Goal: Information Seeking & Learning: Learn about a topic

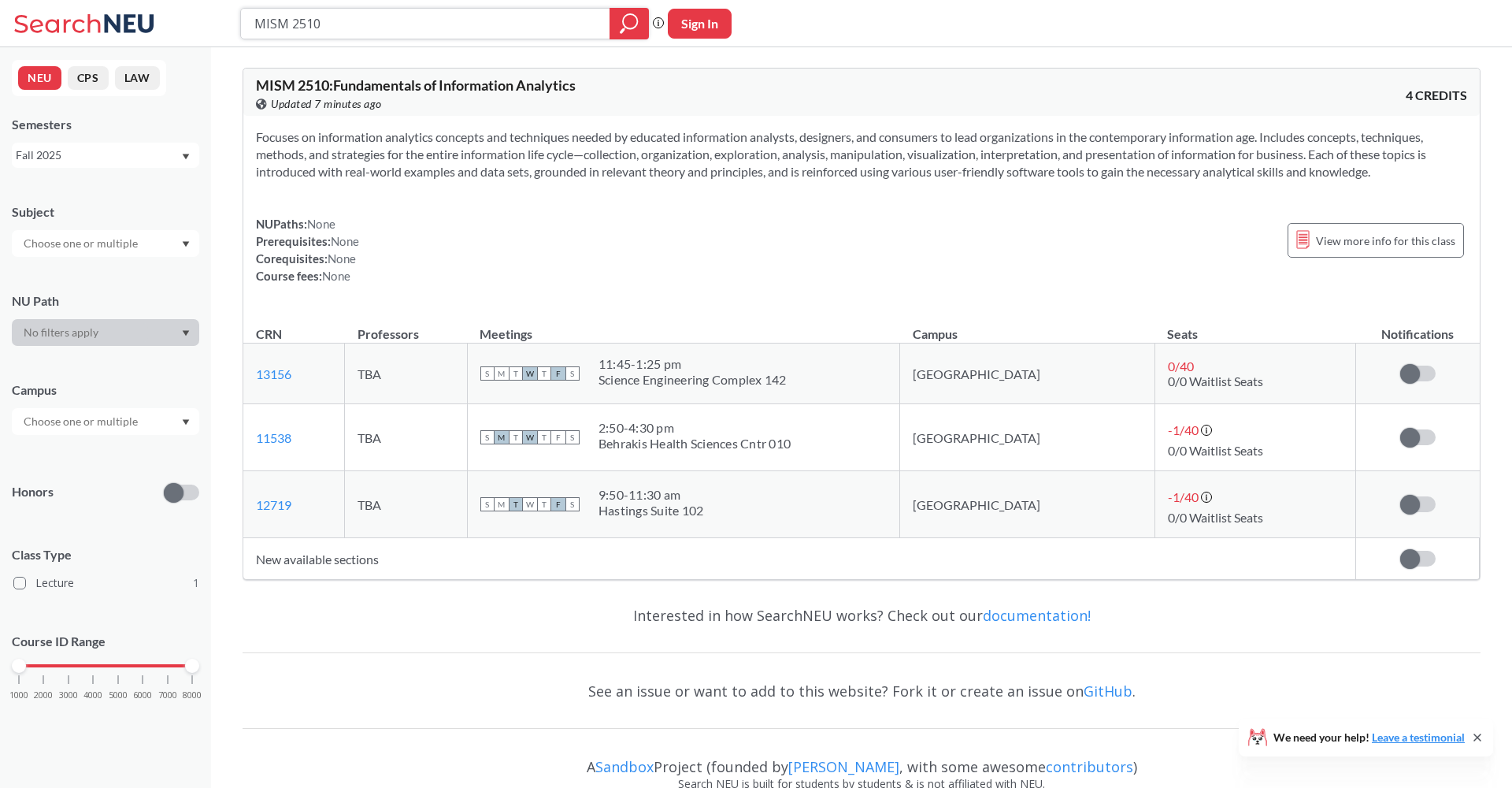
drag, startPoint x: 339, startPoint y: 28, endPoint x: 154, endPoint y: 25, distance: 185.0
click at [166, 27] on div "MISM 2510 Phrase search guarantees the exact search appears in the results. Ex.…" at bounding box center [756, 24] width 1512 height 47
paste input "JRNL 3610"
type input "JRNL 3610"
click at [615, 22] on div at bounding box center [629, 24] width 40 height 32
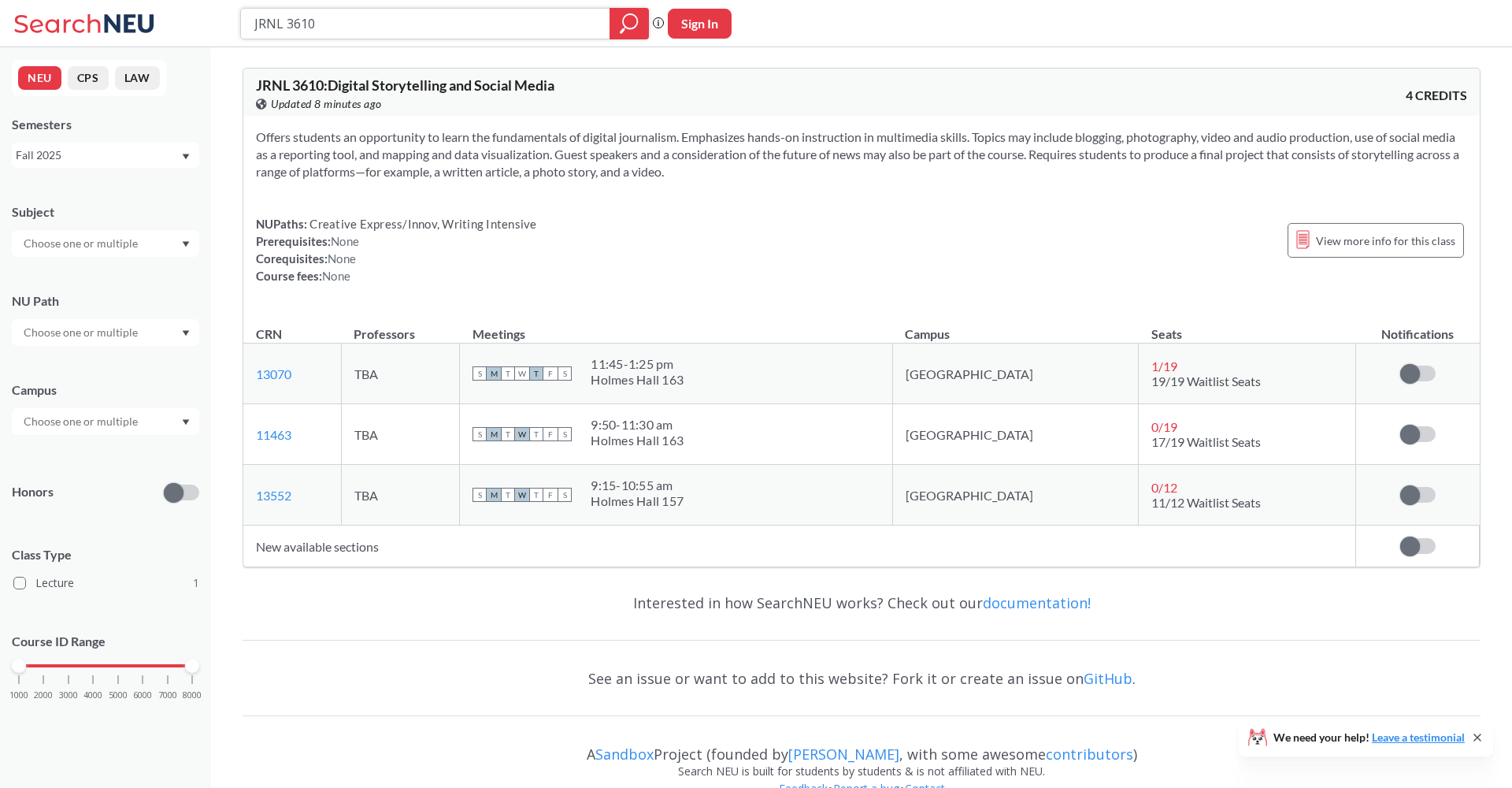
drag, startPoint x: 339, startPoint y: 17, endPoint x: 154, endPoint y: -10, distance: 187.0
click at [154, 0] on html "JRNL 3610 Phrase search guarantees the exact search appears in the results. Ex.…" at bounding box center [756, 394] width 1512 height 788
paste input "MISM 3501"
type input "MISM 3501"
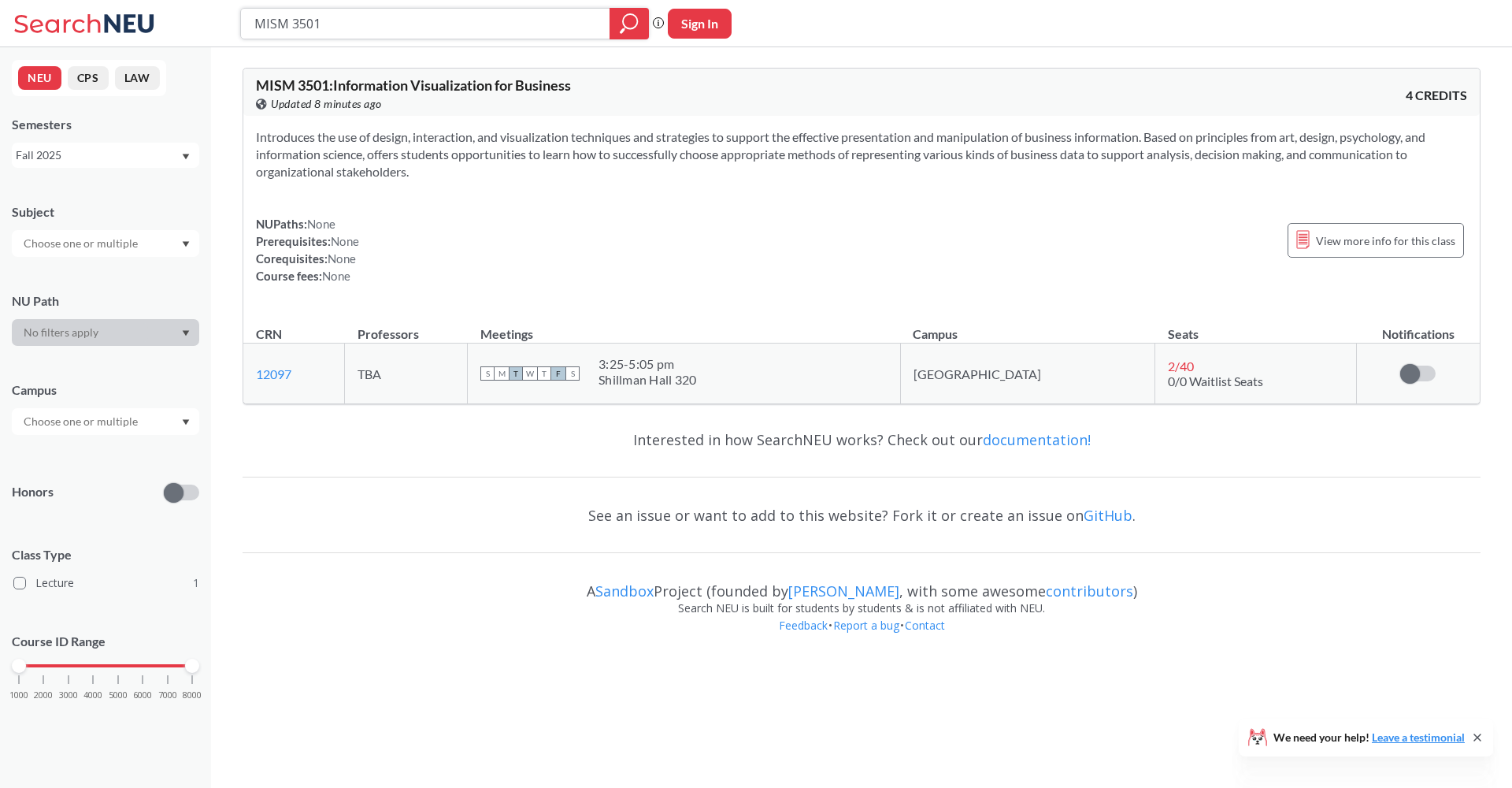
drag, startPoint x: 335, startPoint y: 23, endPoint x: 166, endPoint y: 14, distance: 169.2
click at [167, 14] on div "MISM 3501 Phrase search guarantees the exact search appears in the results. Ex.…" at bounding box center [756, 24] width 1512 height 47
click at [627, 22] on icon "magnifying glass" at bounding box center [629, 24] width 19 height 22
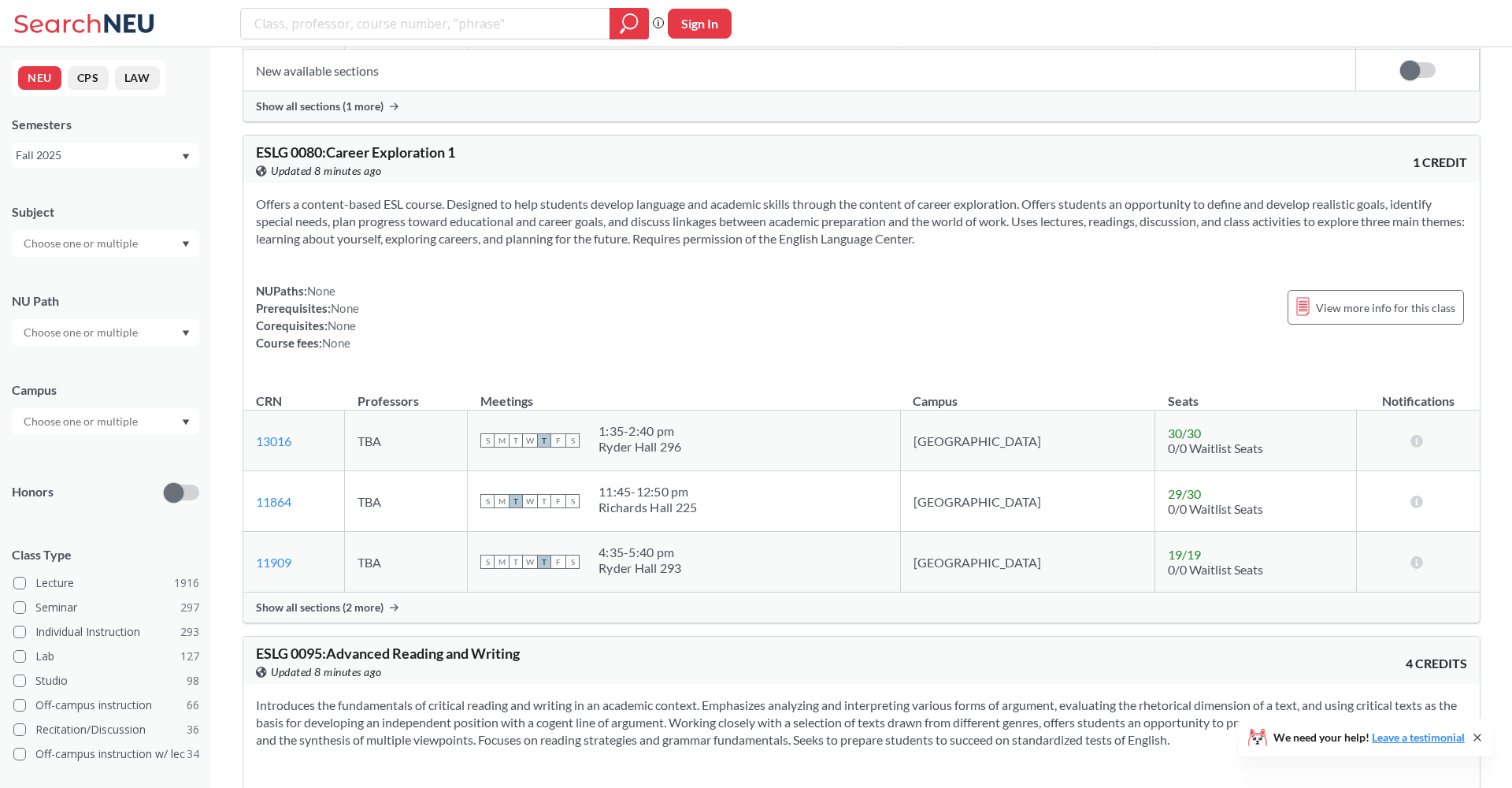
click at [119, 414] on input "text" at bounding box center [81, 421] width 132 height 19
click at [104, 463] on div "[GEOGRAPHIC_DATA] ( 2076 )" at bounding box center [109, 457] width 178 height 17
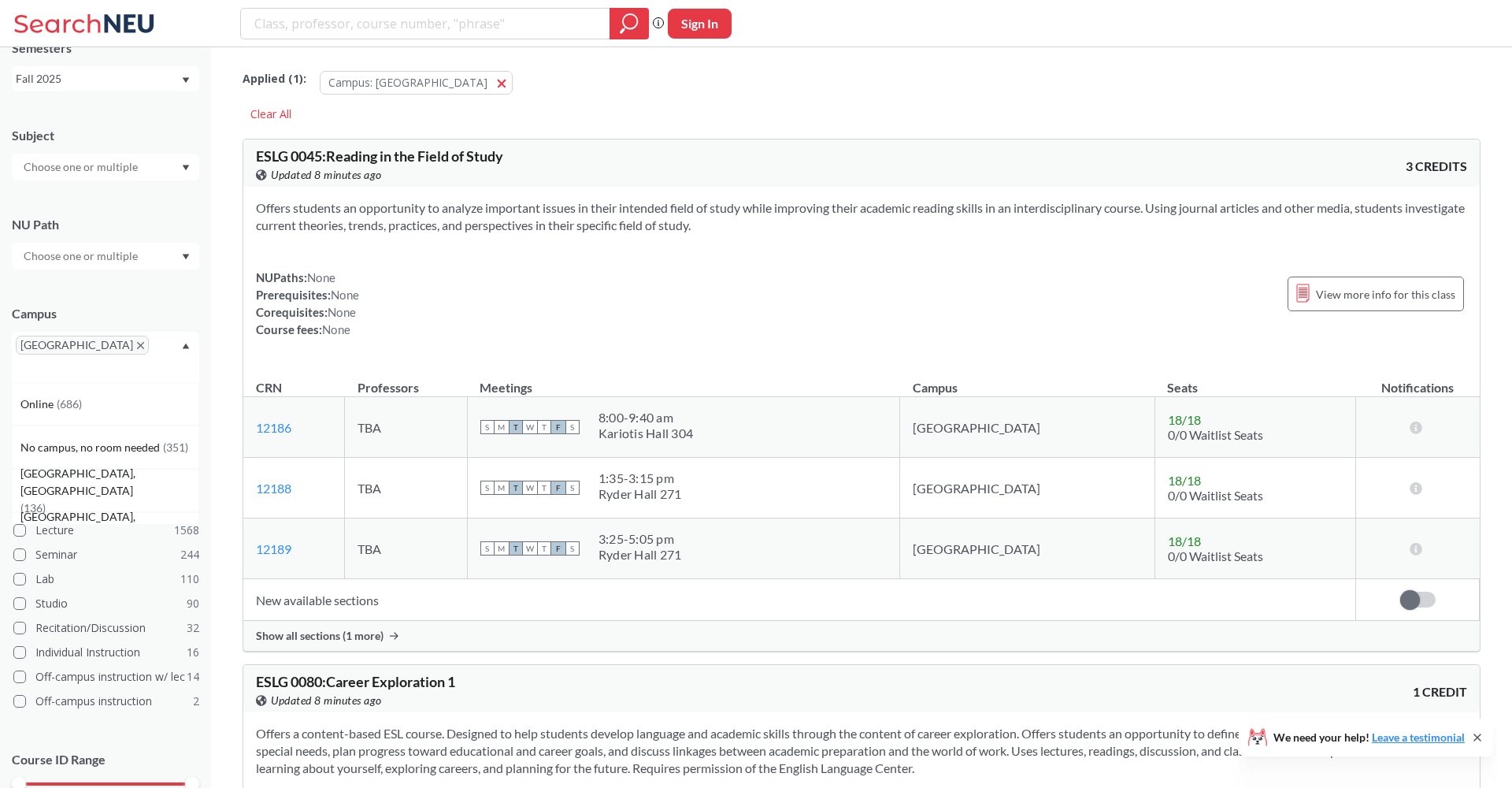
scroll to position [138, 0]
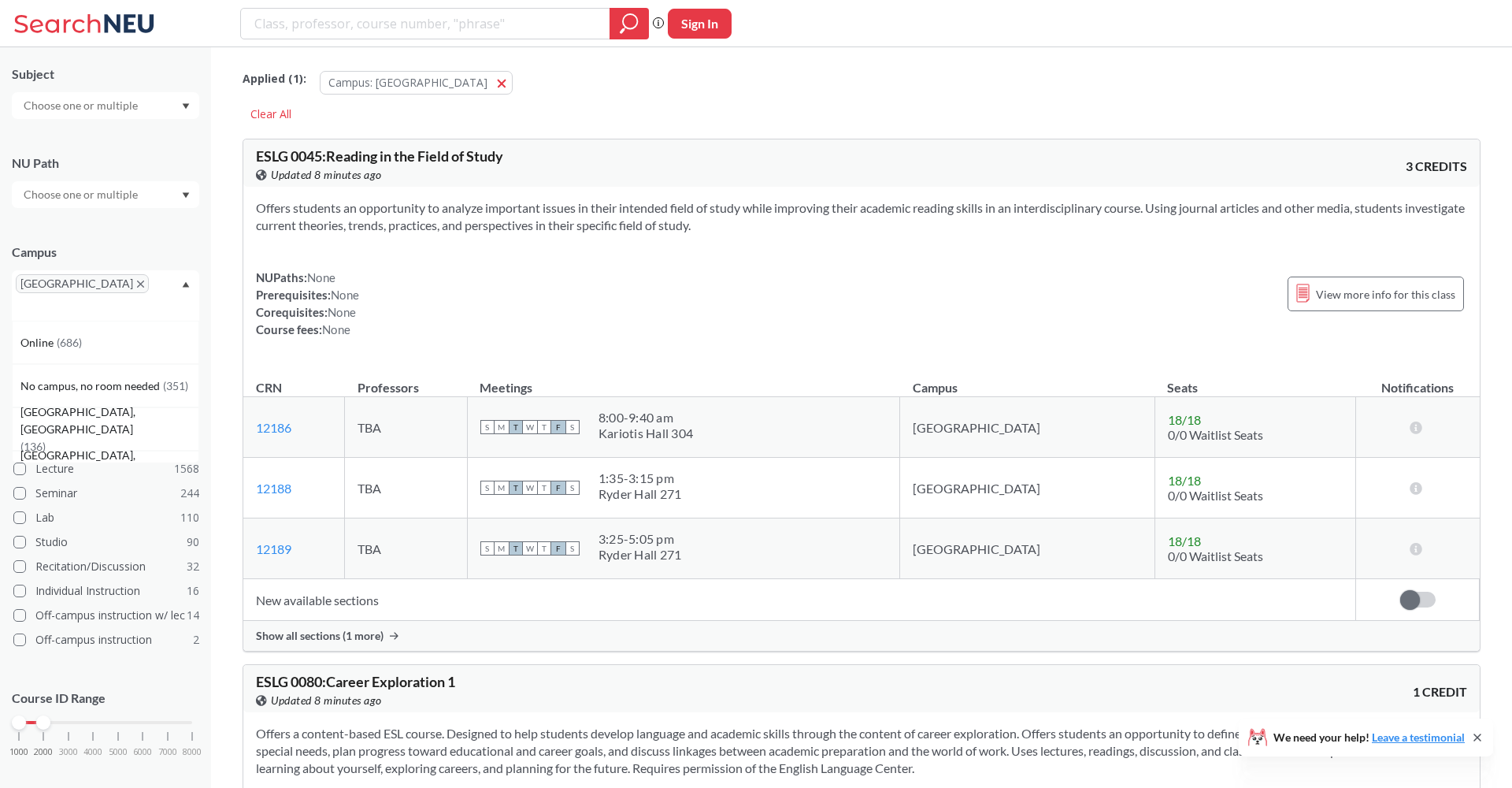
drag, startPoint x: 194, startPoint y: 702, endPoint x: 51, endPoint y: 703, distance: 143.0
click at [51, 717] on div "1000 2000 3000 4000 5000 6000 7000 8000" at bounding box center [105, 722] width 173 height 11
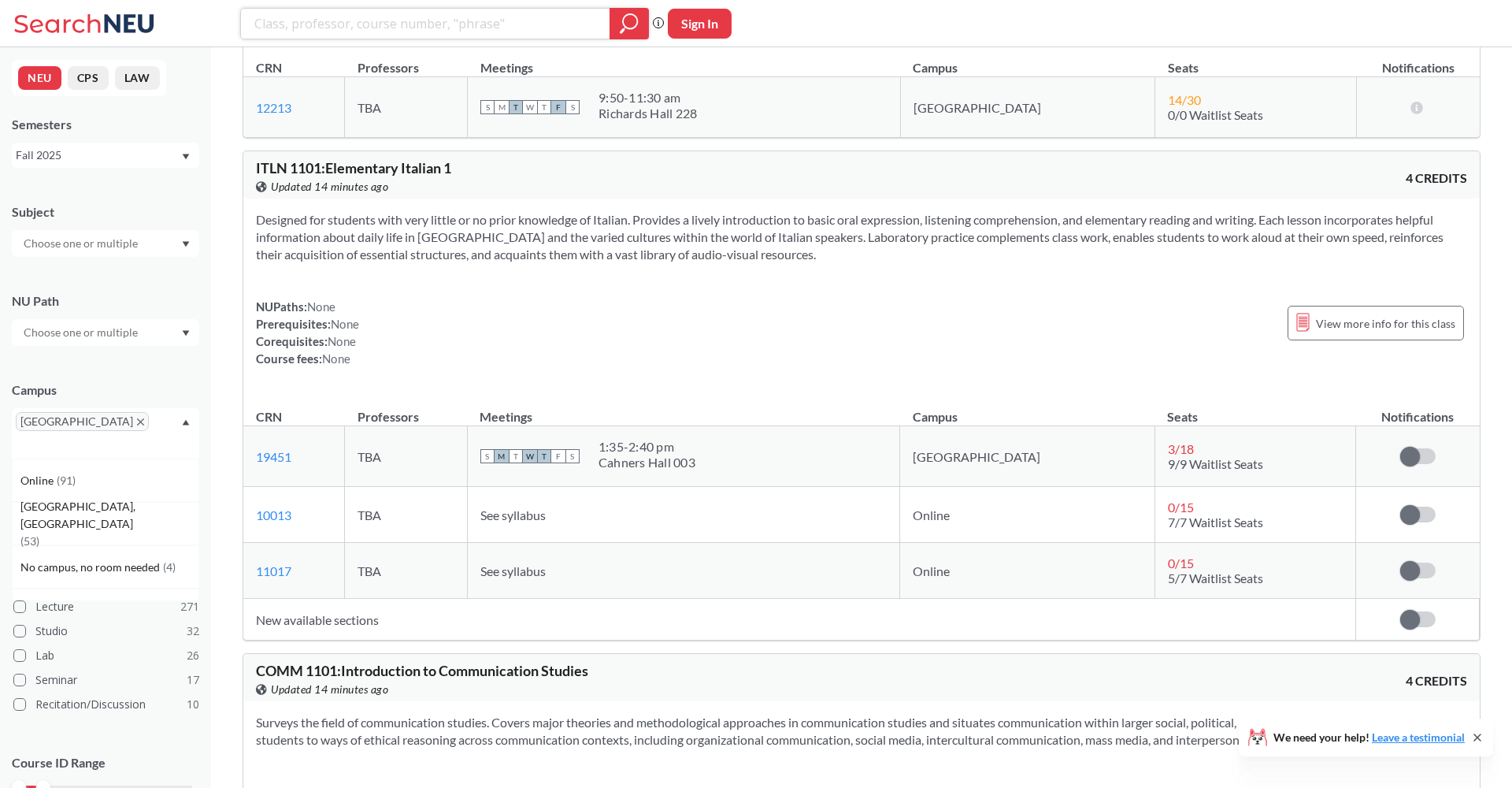
scroll to position [25786, 0]
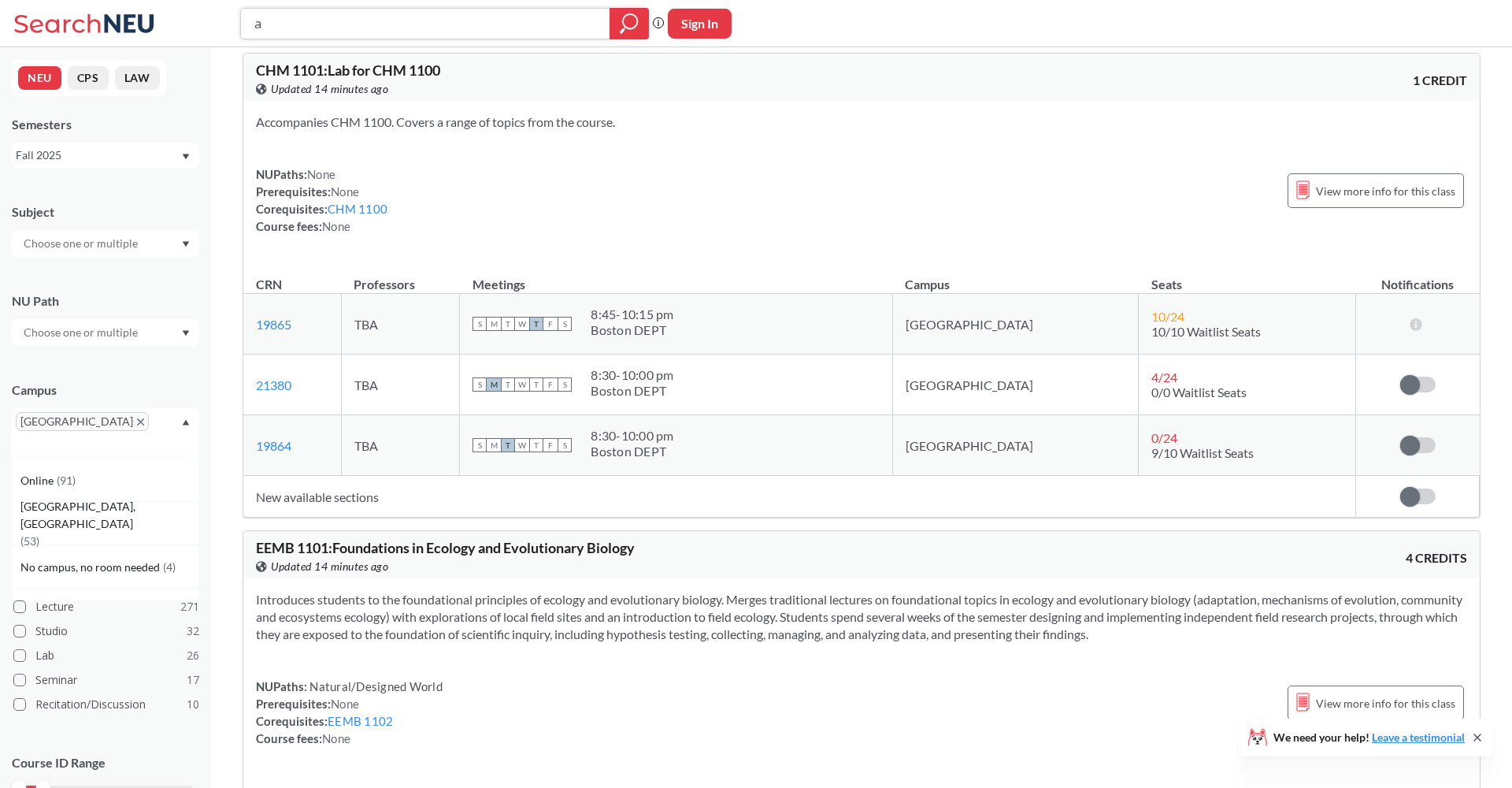
type input "ai"
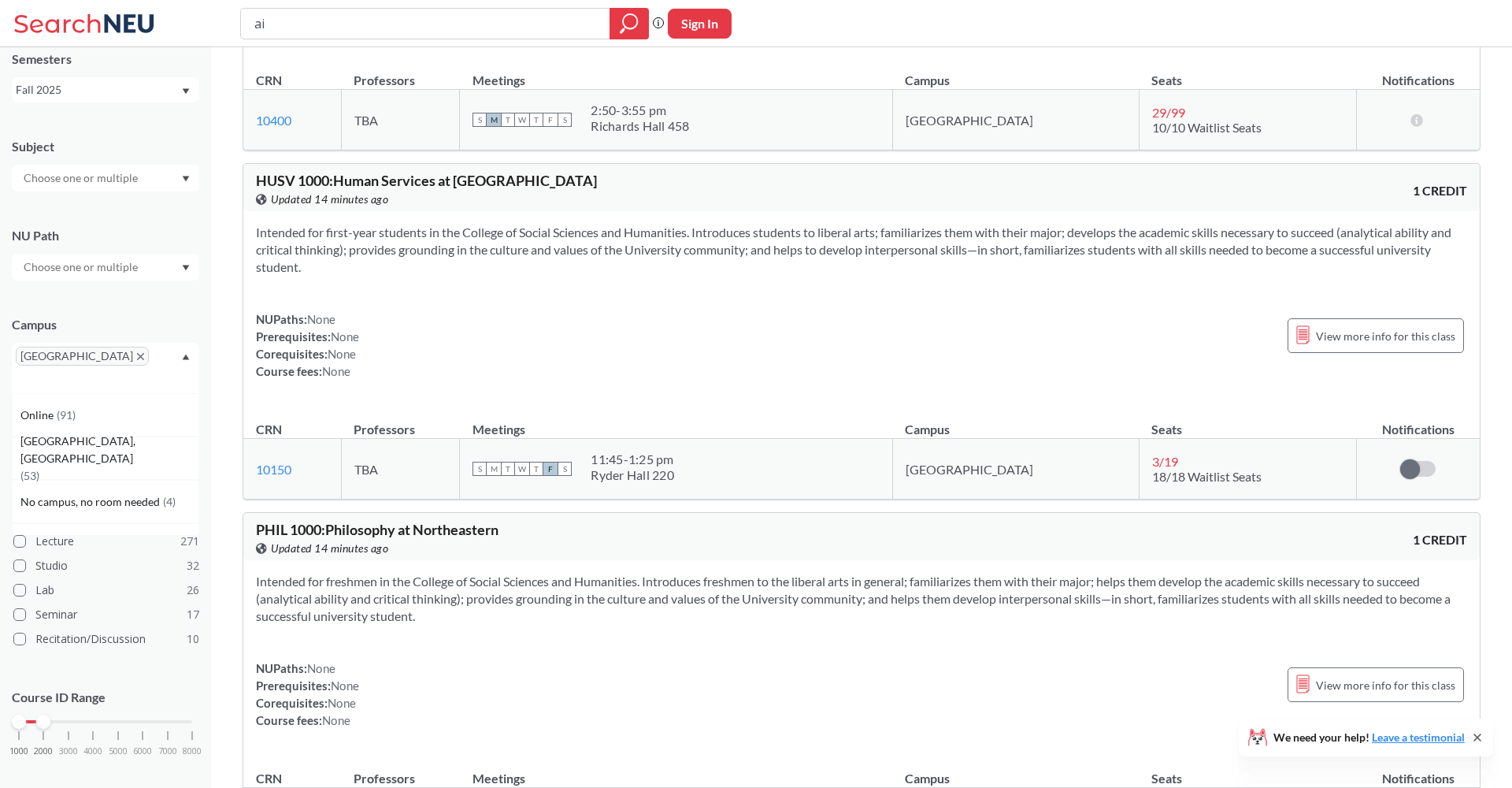
scroll to position [65, 0]
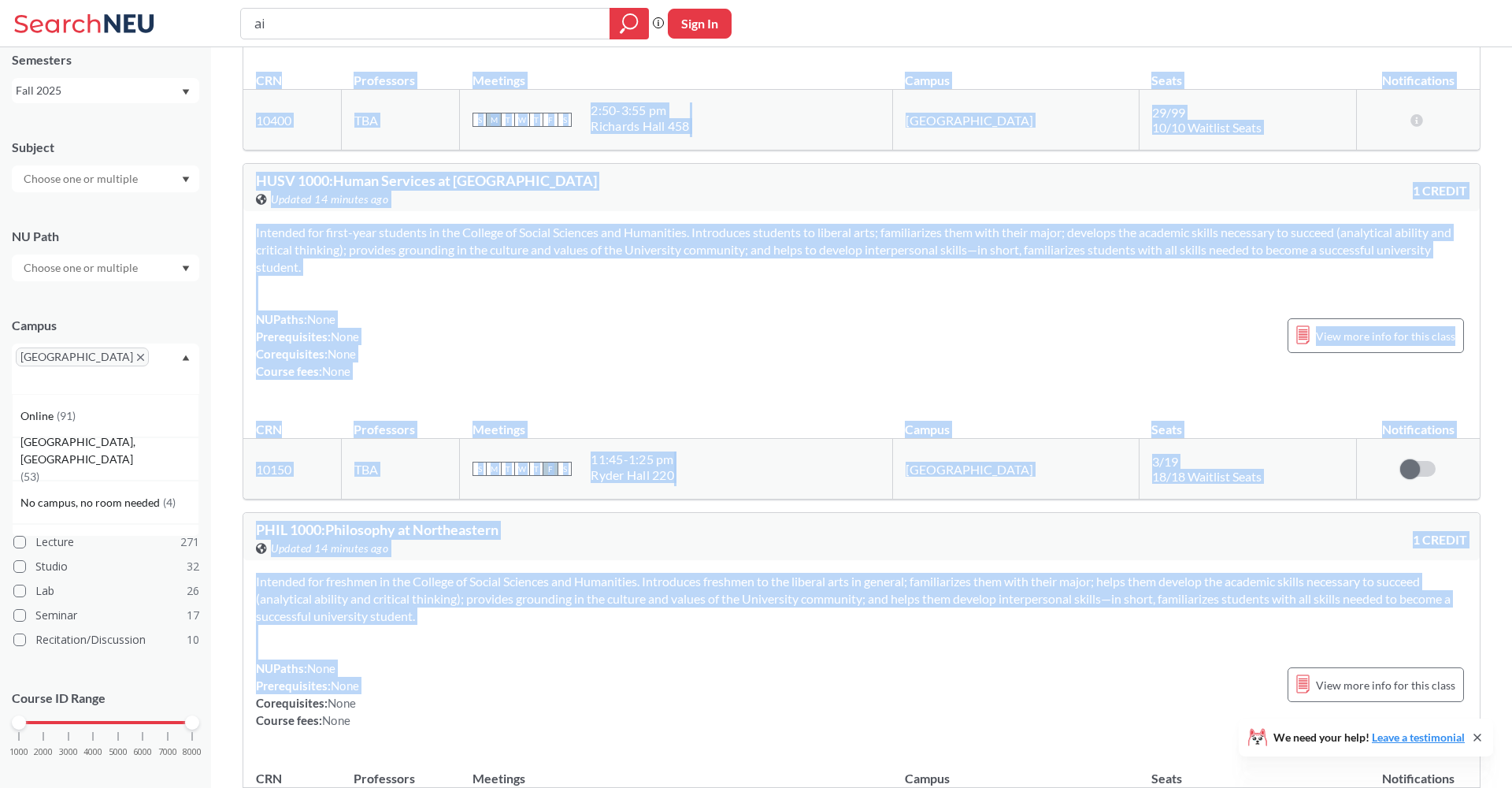
drag, startPoint x: 41, startPoint y: 704, endPoint x: 217, endPoint y: 699, distance: 176.1
click at [217, 699] on div "NEU CPS LAW Semesters Fall 2025 Subject NU Path Campus [GEOGRAPHIC_DATA] Online…" at bounding box center [756, 137] width 1512 height 4493
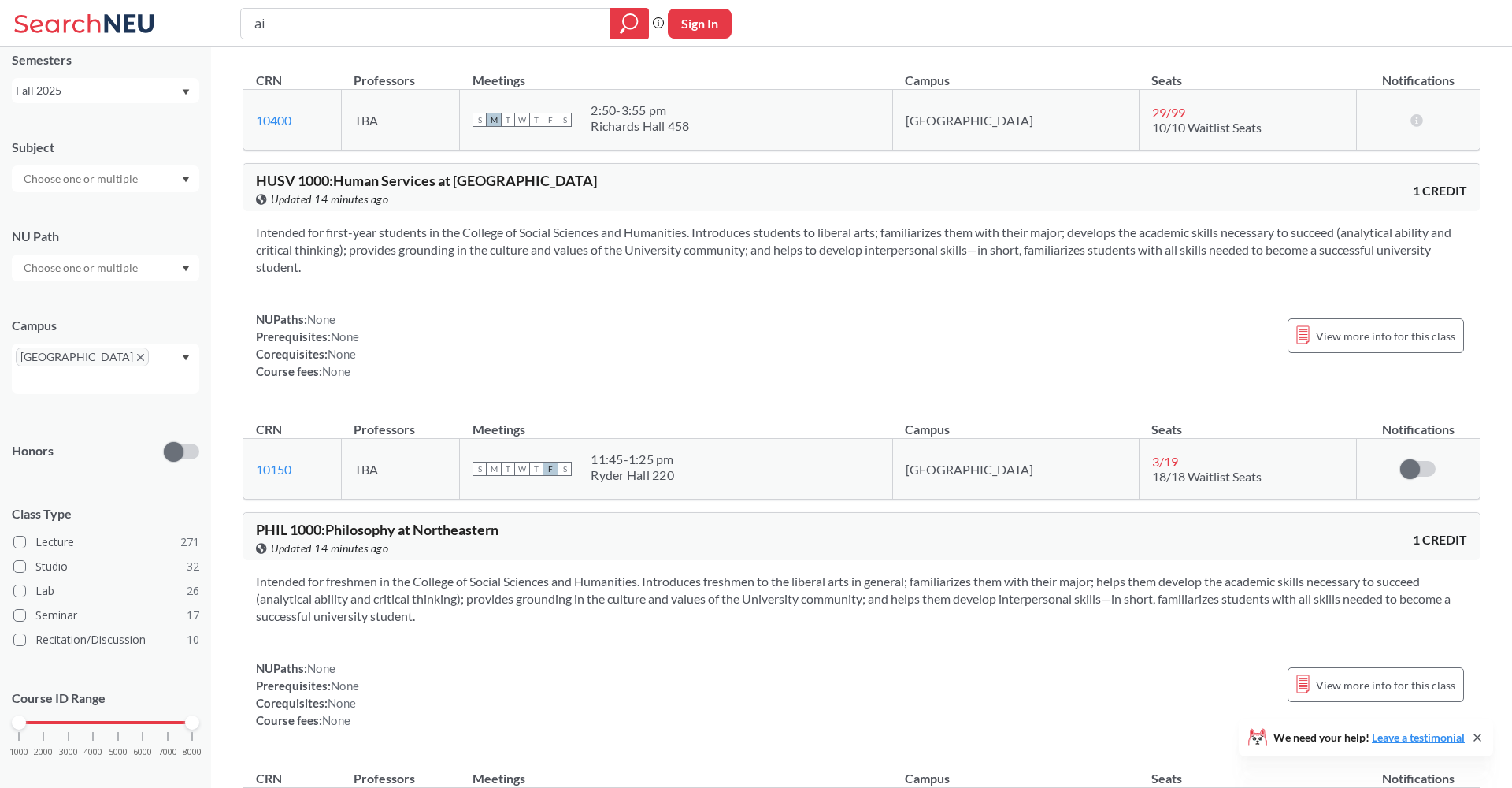
click at [433, 285] on div "Intended for first-year students in the College of Social Sciences and Humaniti…" at bounding box center [862, 307] width 1237 height 194
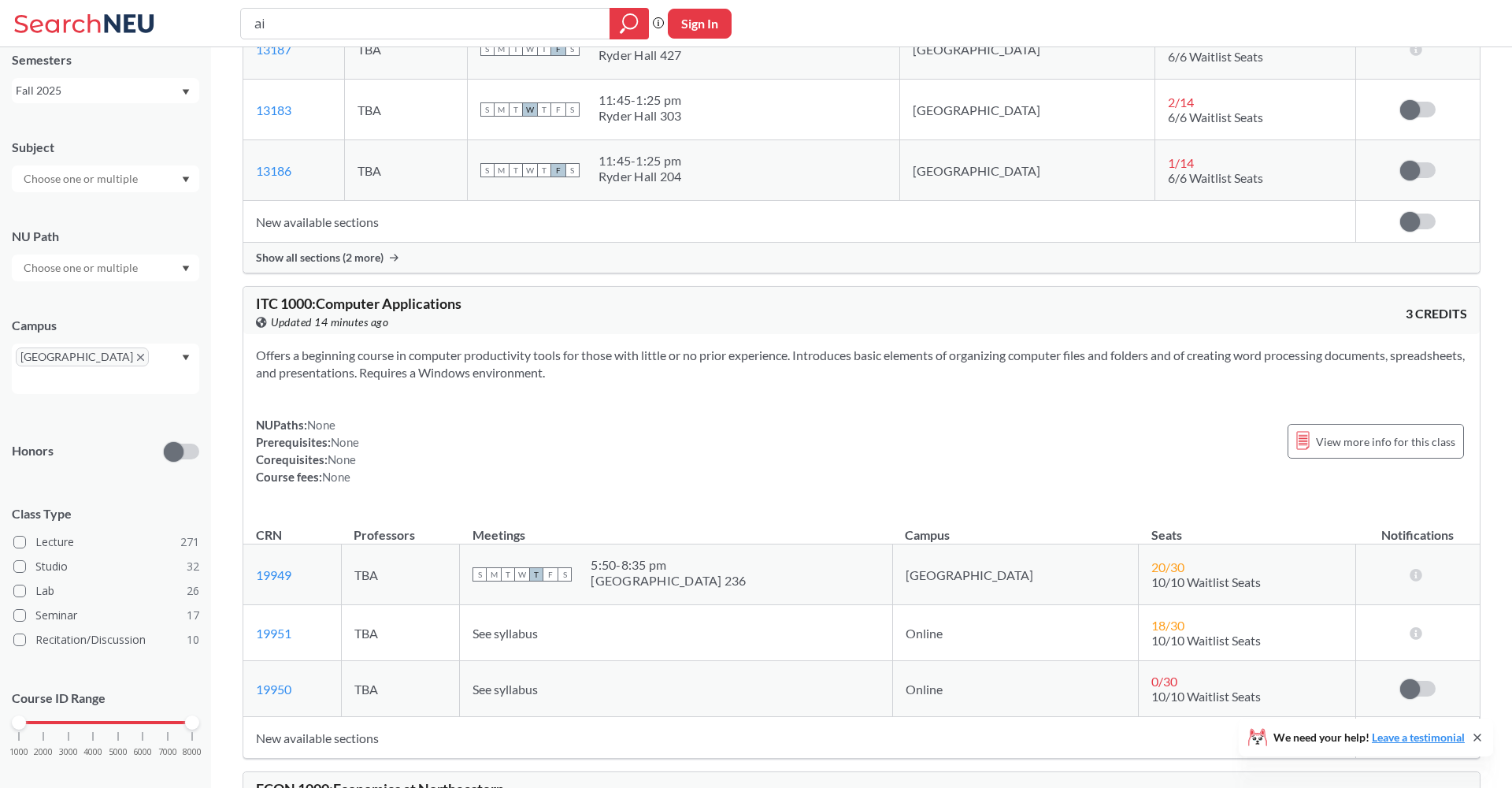
scroll to position [285, 0]
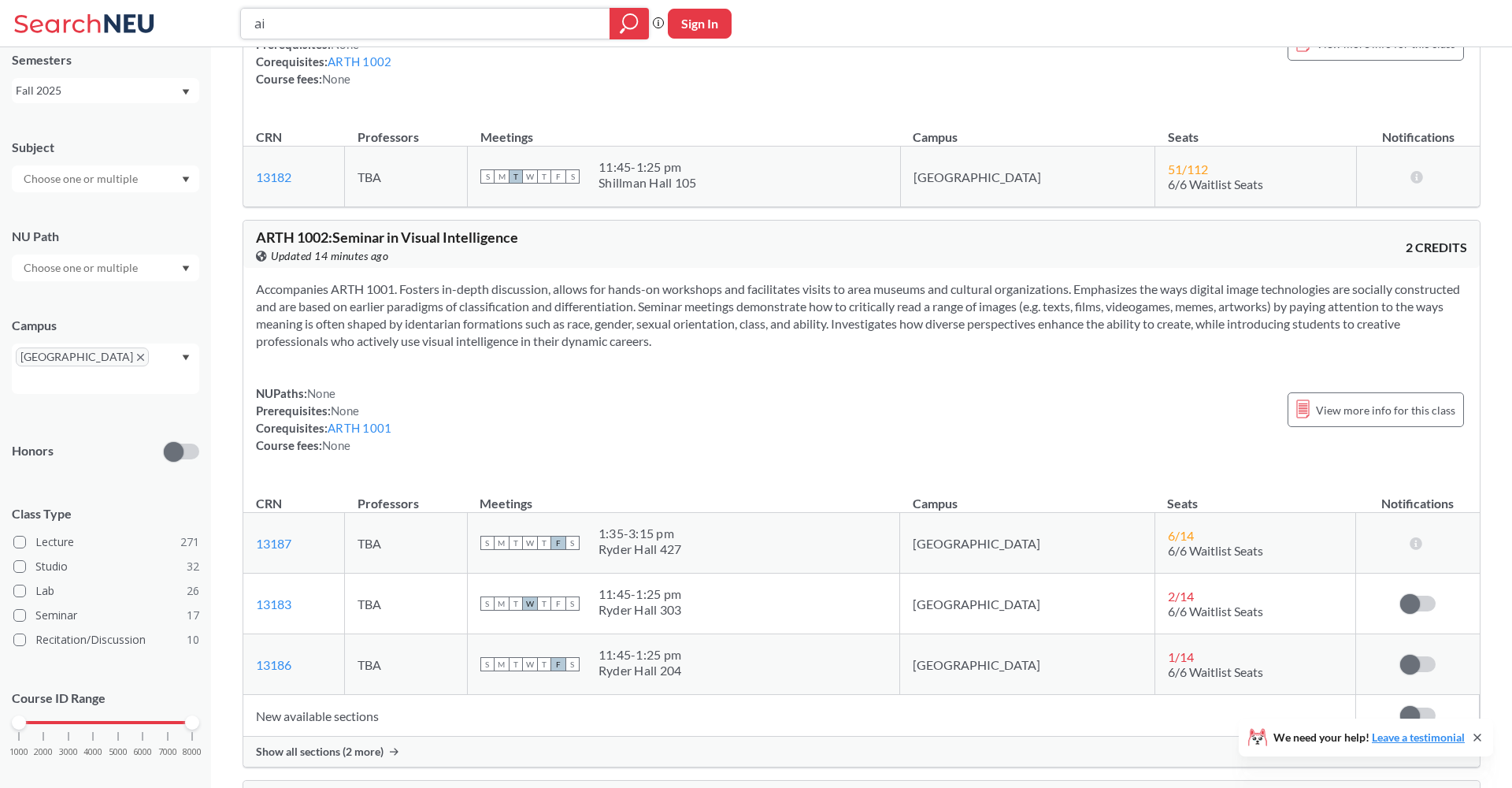
click at [634, 20] on icon "magnifying glass" at bounding box center [629, 24] width 19 height 22
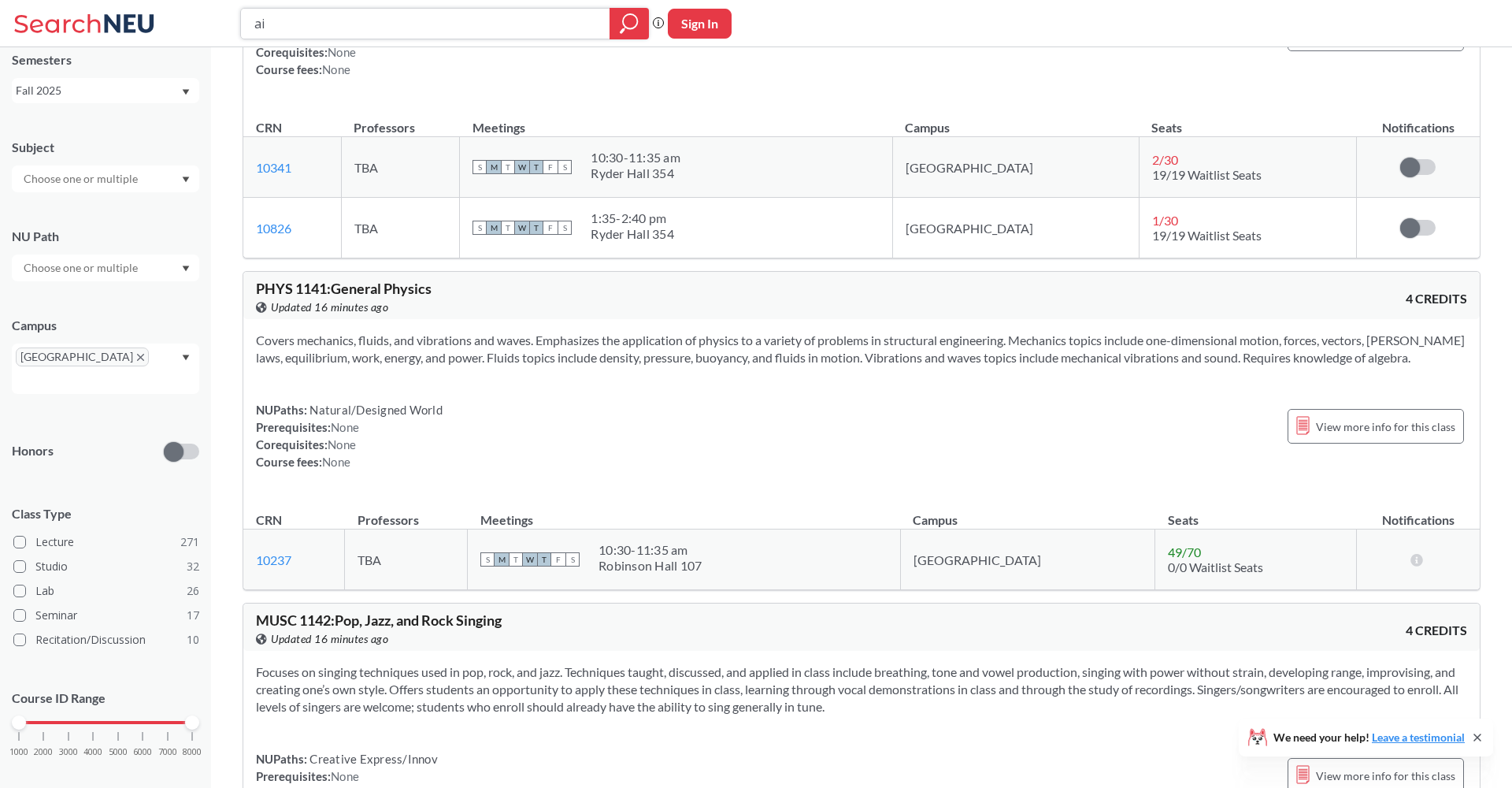
scroll to position [59132, 0]
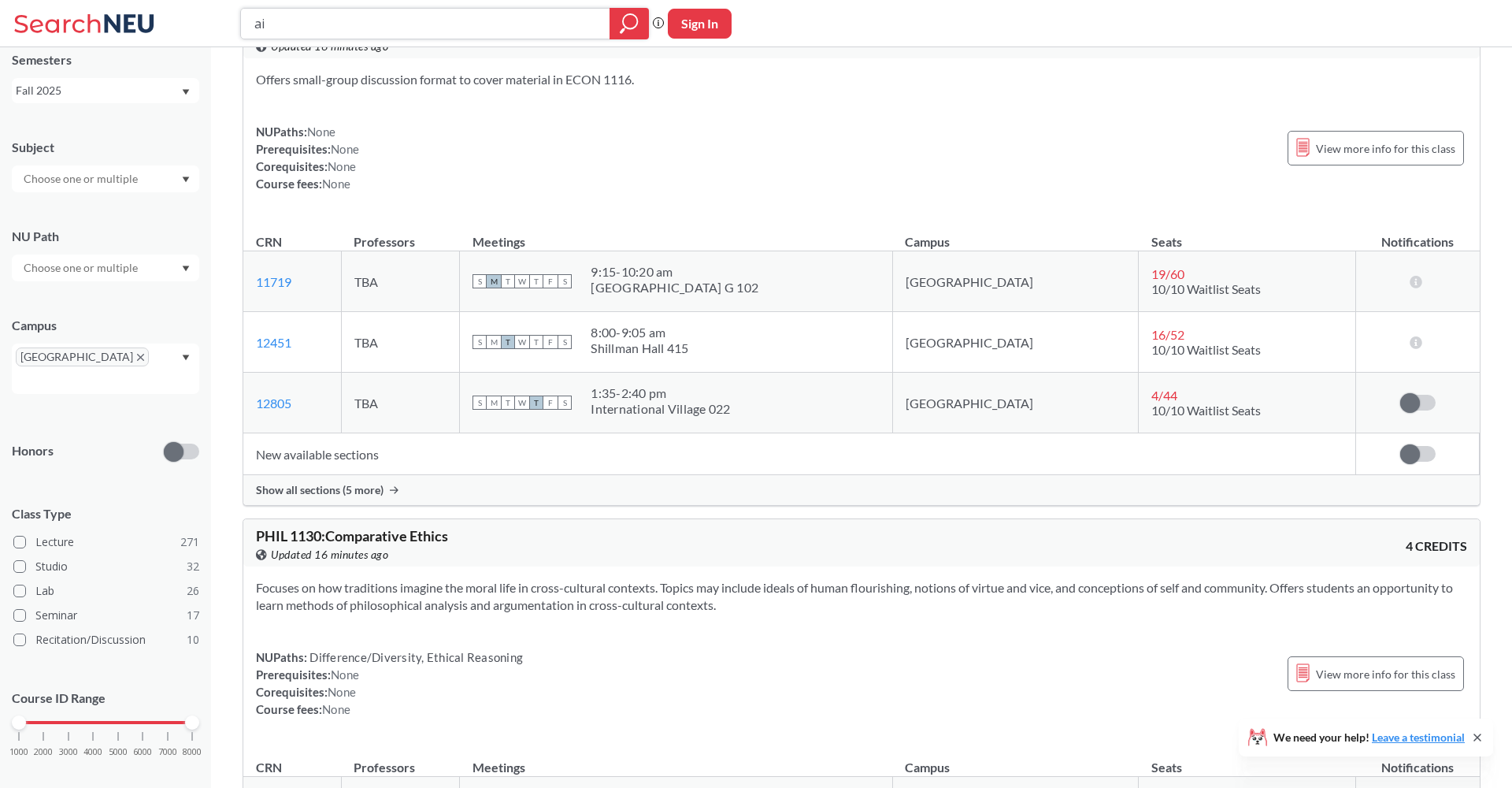
drag, startPoint x: 424, startPoint y: 28, endPoint x: 174, endPoint y: 25, distance: 250.0
click at [177, 27] on div "ai Phrase search guarantees the exact search appears in the results. Ex. If you…" at bounding box center [756, 24] width 1512 height 47
type input "ds4300"
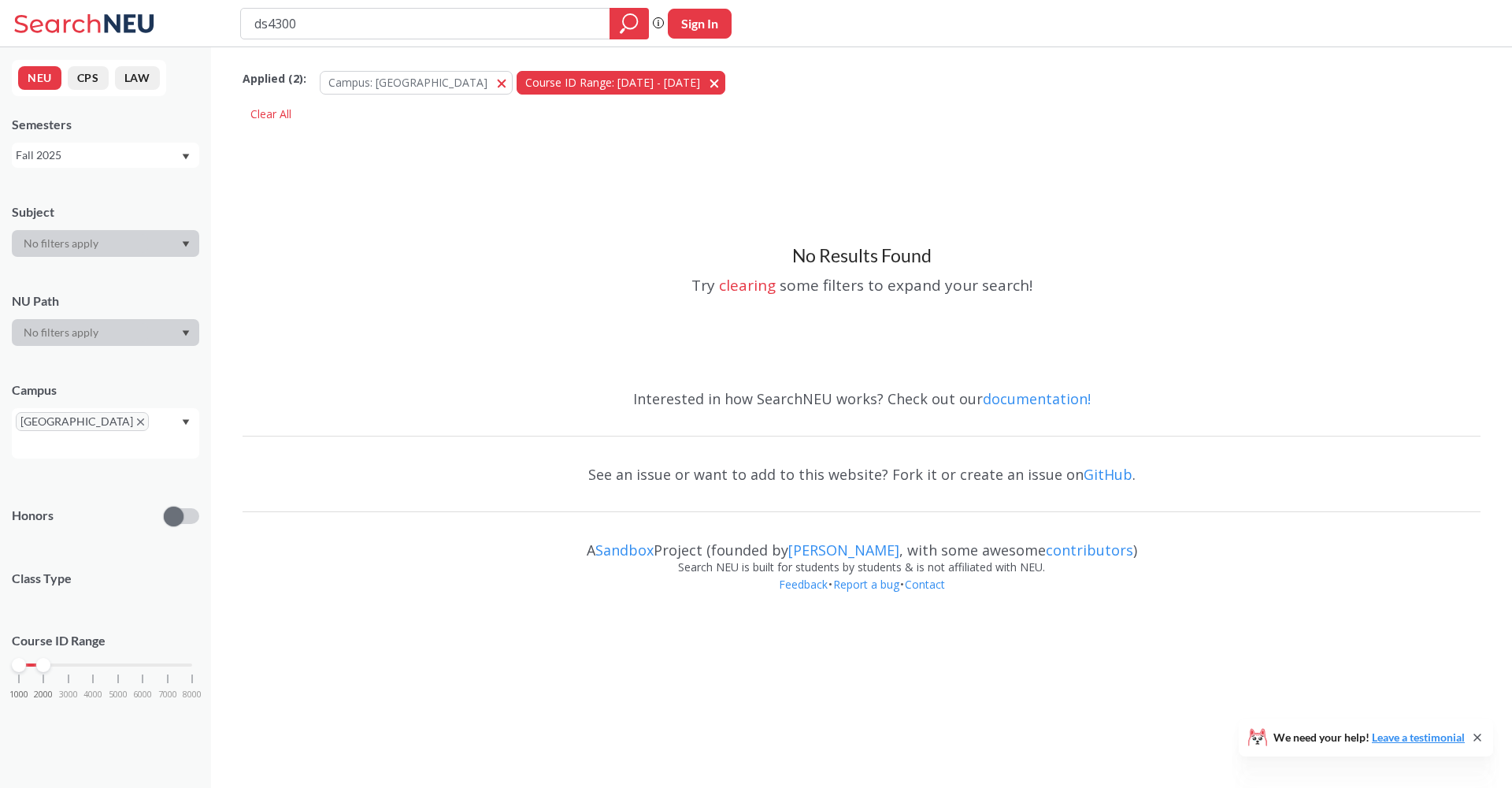
click at [610, 87] on button "Course ID Range: [DATE] - [DATE] [DATE] - [DATE]" at bounding box center [621, 83] width 209 height 24
click at [620, 19] on icon "magnifying glass" at bounding box center [629, 24] width 19 height 22
click at [628, 21] on icon "magnifying glass" at bounding box center [629, 24] width 19 height 22
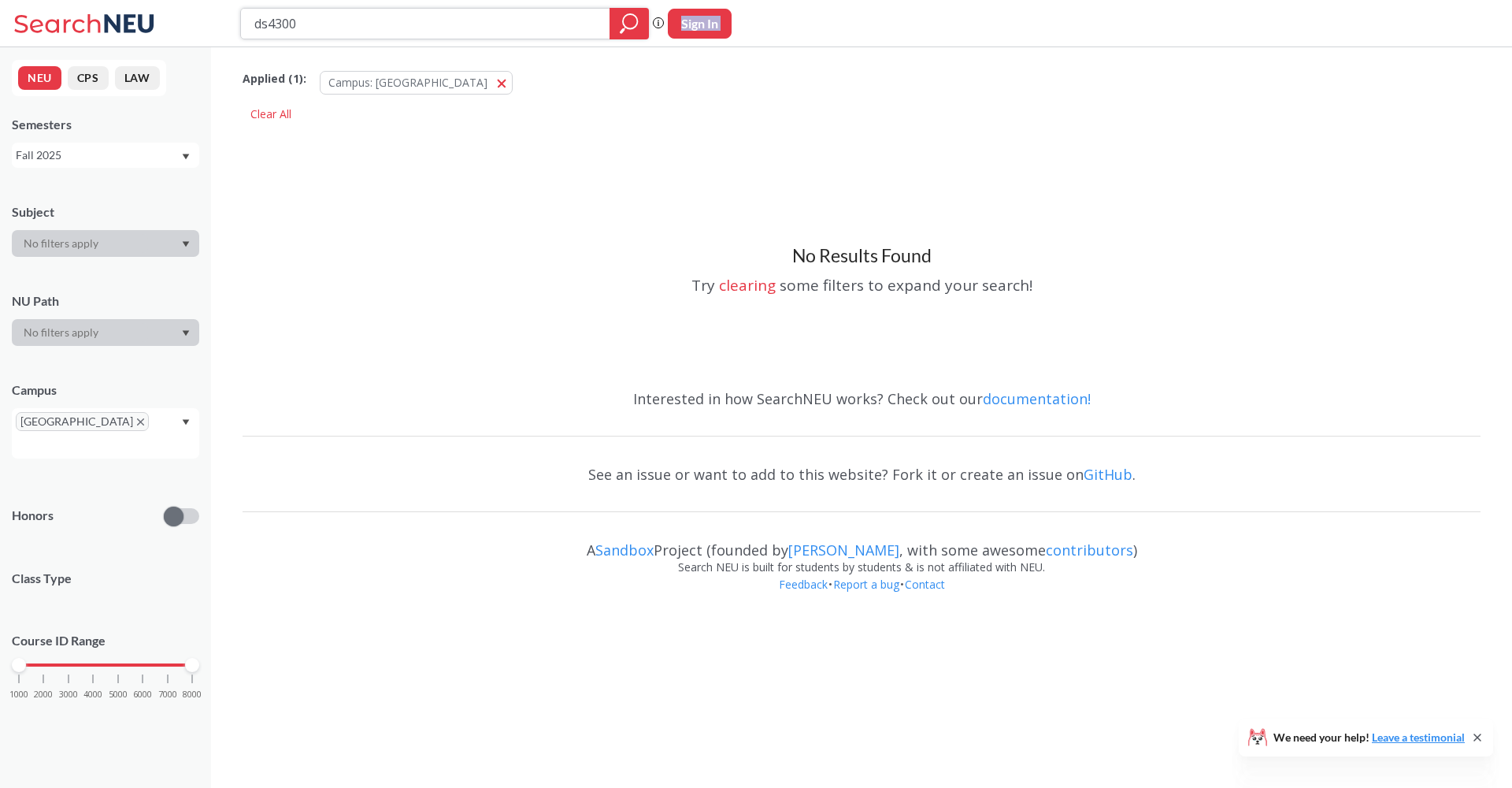
click at [628, 21] on icon "magnifying glass" at bounding box center [629, 24] width 19 height 22
click at [260, 119] on div "Clear All" at bounding box center [271, 115] width 57 height 24
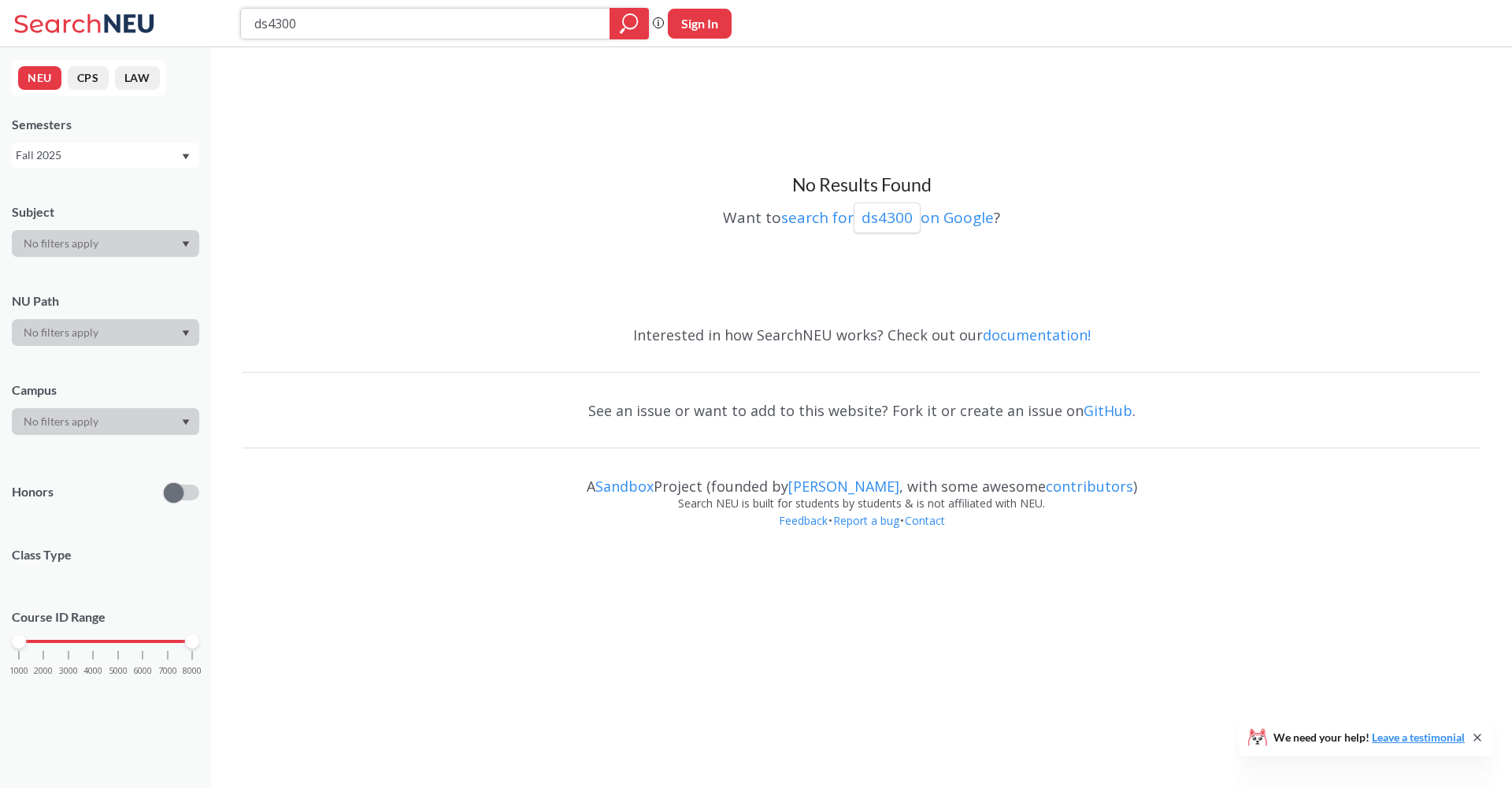
click at [637, 17] on icon "magnifying glass" at bounding box center [629, 24] width 19 height 22
click at [633, 28] on icon "magnifying glass" at bounding box center [630, 21] width 14 height 14
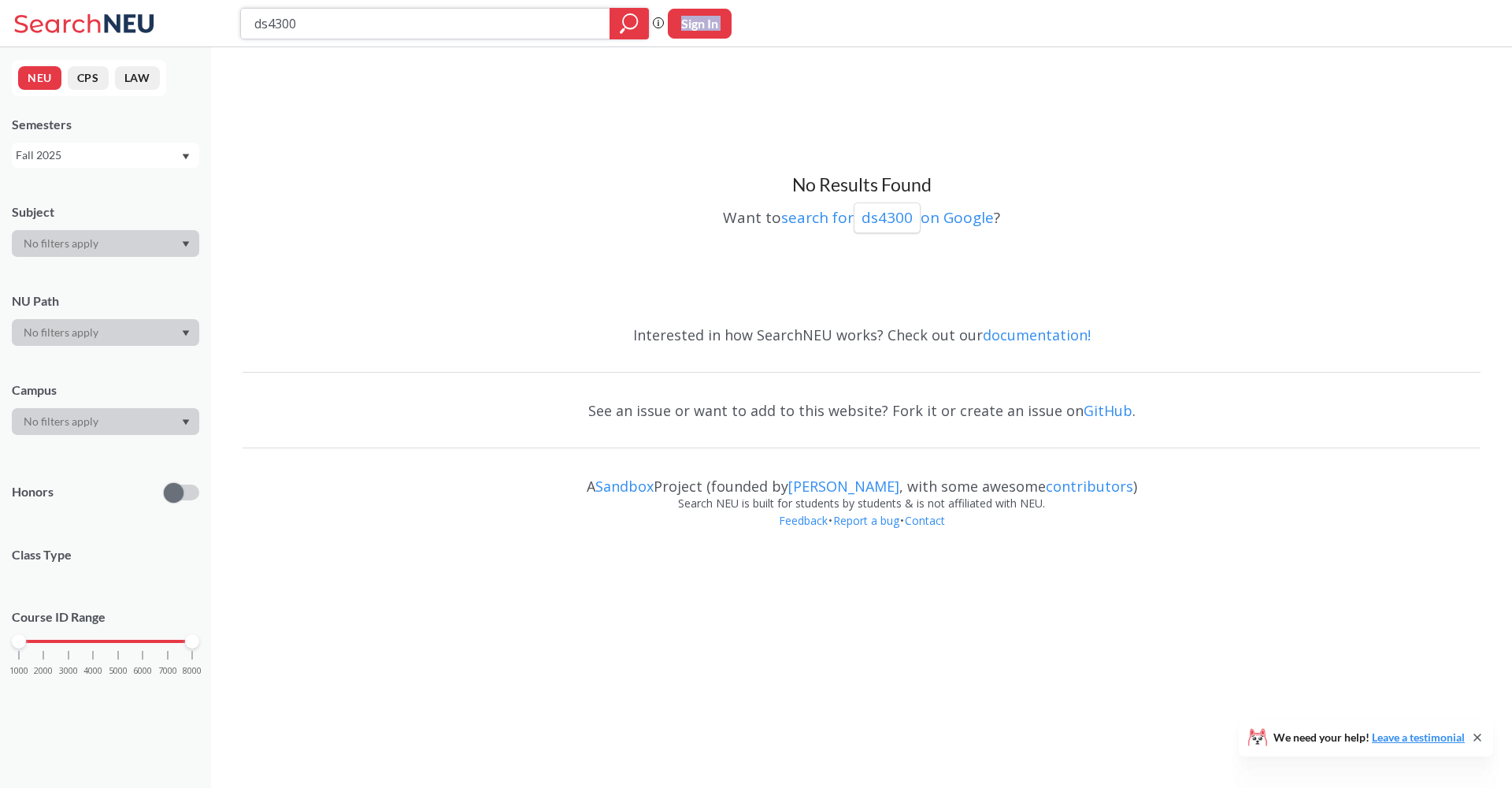
click at [633, 28] on icon "magnifying glass" at bounding box center [630, 21] width 14 height 14
click at [269, 22] on input "ds4300" at bounding box center [425, 24] width 345 height 27
type input "DS 4300"
click at [630, 31] on icon "magnifying glass" at bounding box center [629, 24] width 19 height 22
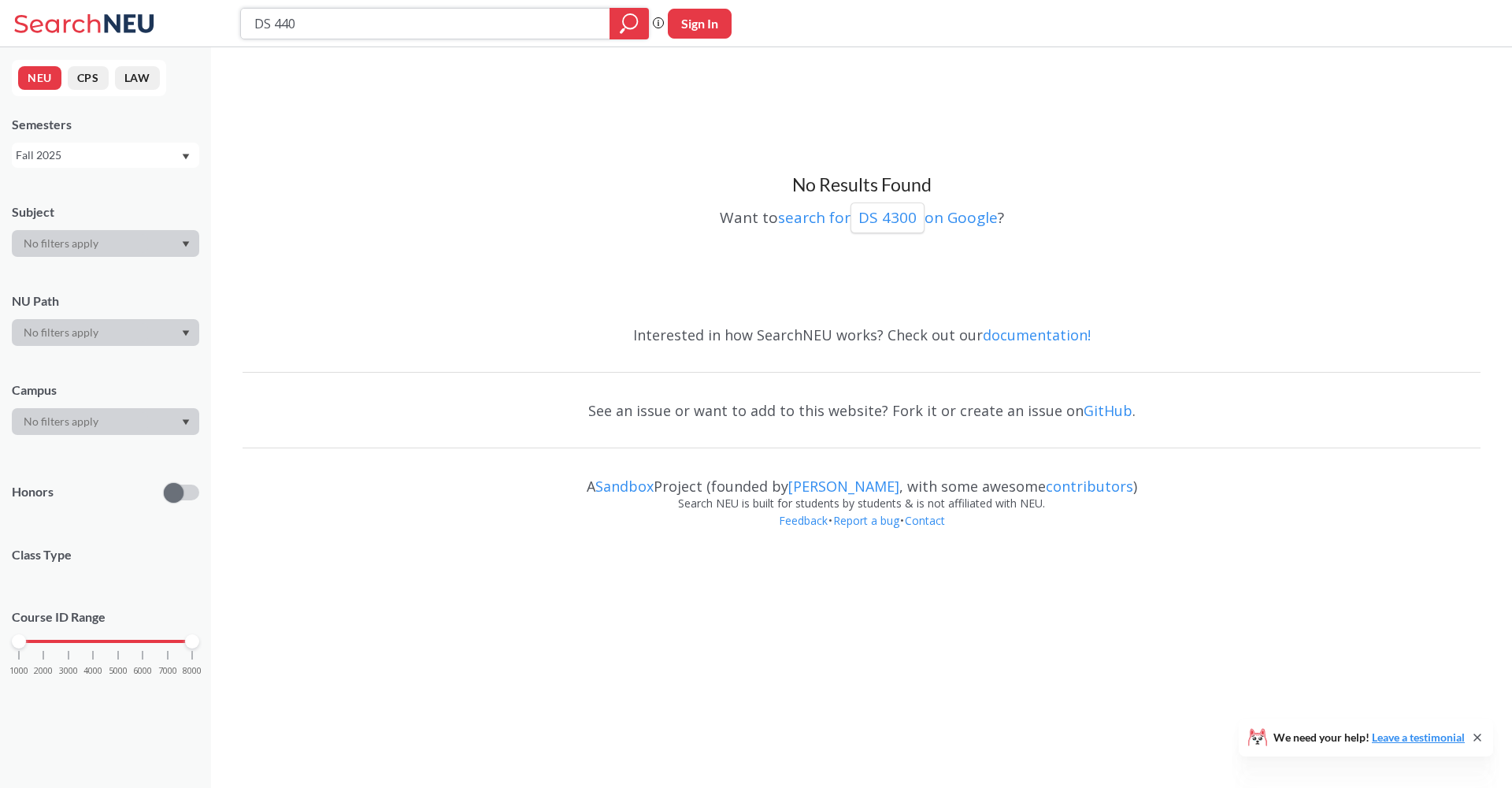
type input "DS 4400"
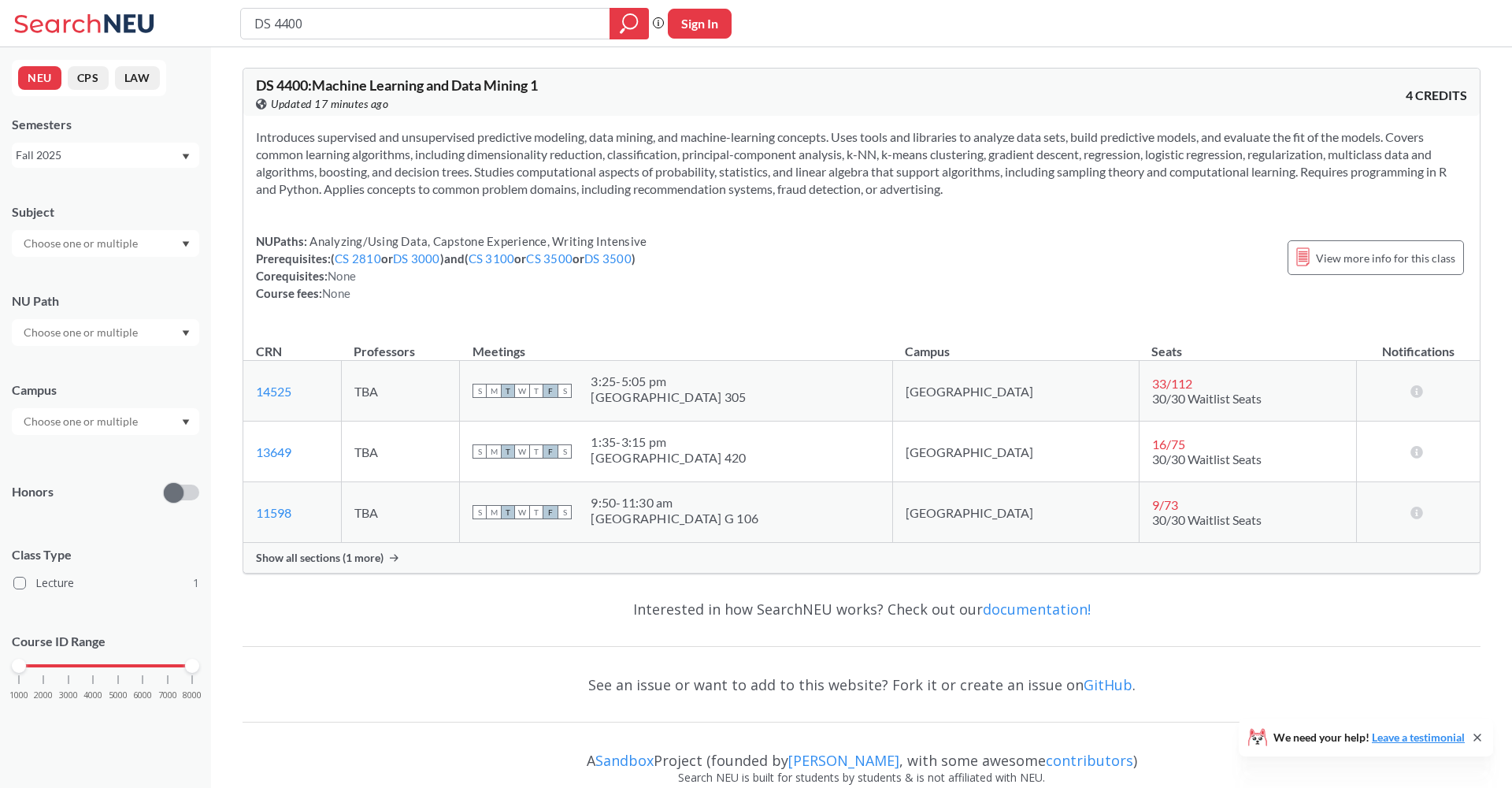
click at [387, 561] on div "Show all sections (1 more)" at bounding box center [862, 558] width 1237 height 30
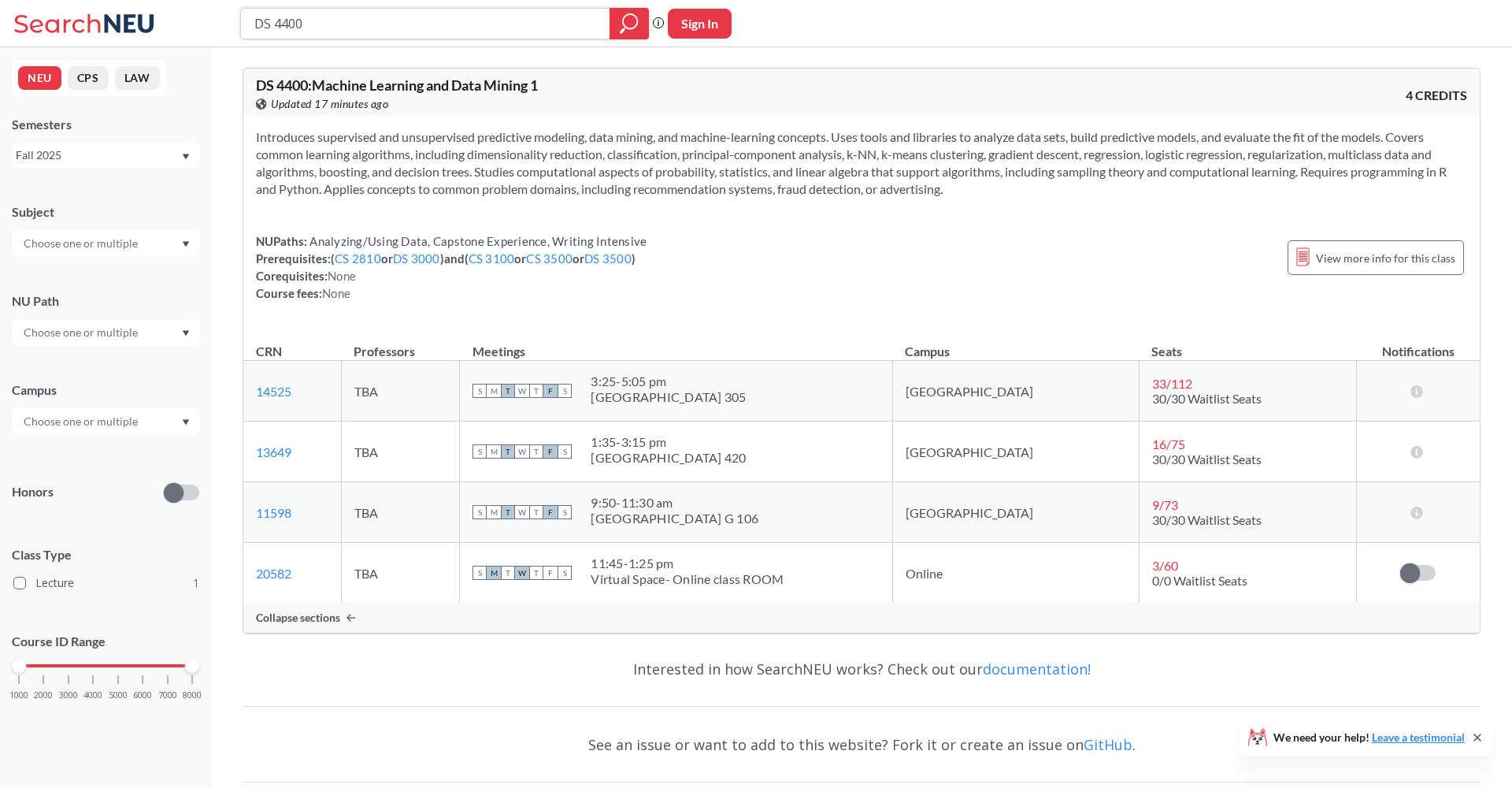
drag, startPoint x: 405, startPoint y: 16, endPoint x: 156, endPoint y: 22, distance: 249.1
click at [159, 23] on div "DS 4400 Phrase search guarantees the exact search appears in the results. Ex. I…" at bounding box center [756, 24] width 1512 height 47
type input "cs4100"
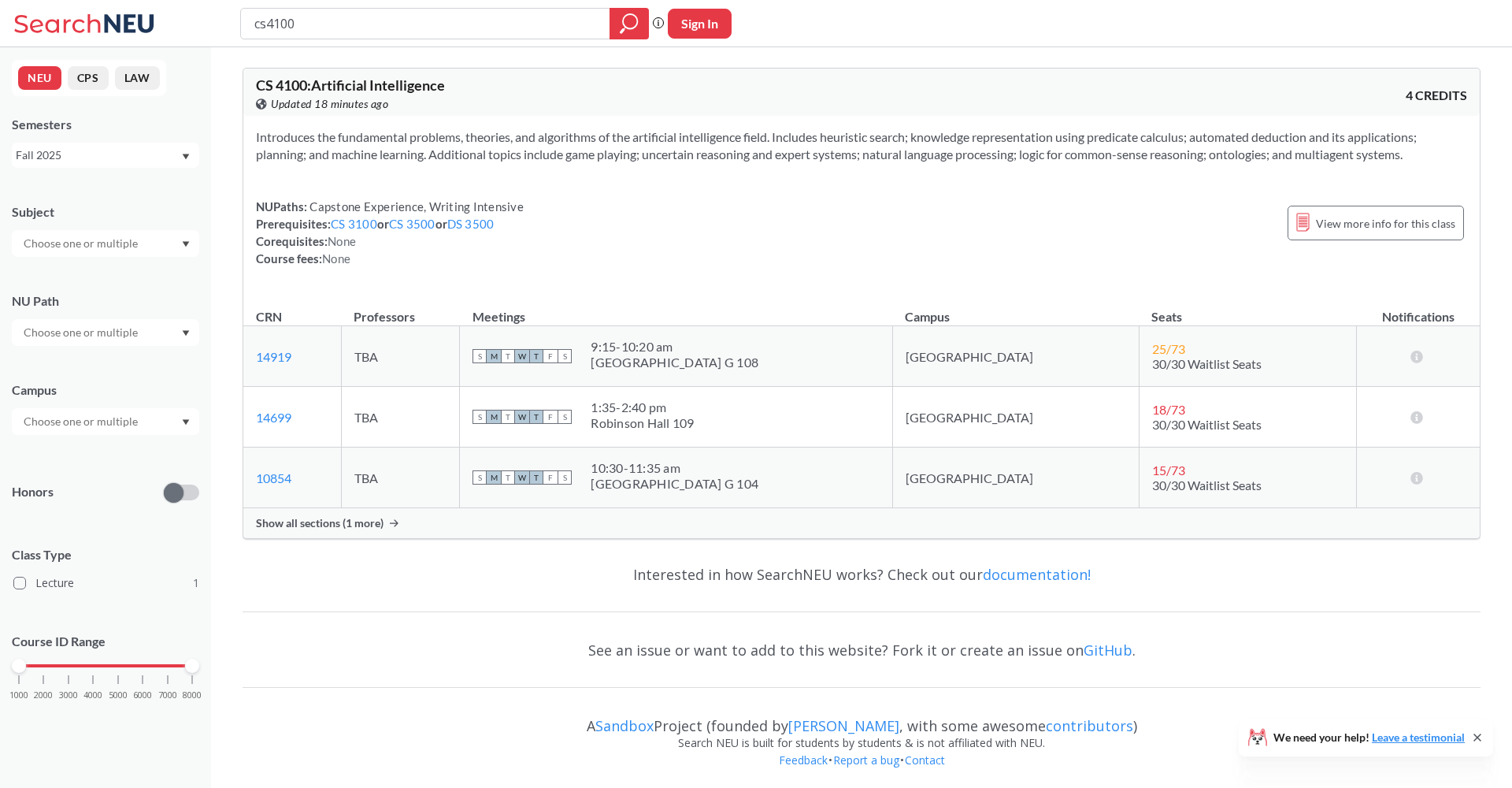
click at [356, 517] on span "Show all sections (1 more)" at bounding box center [319, 523] width 127 height 14
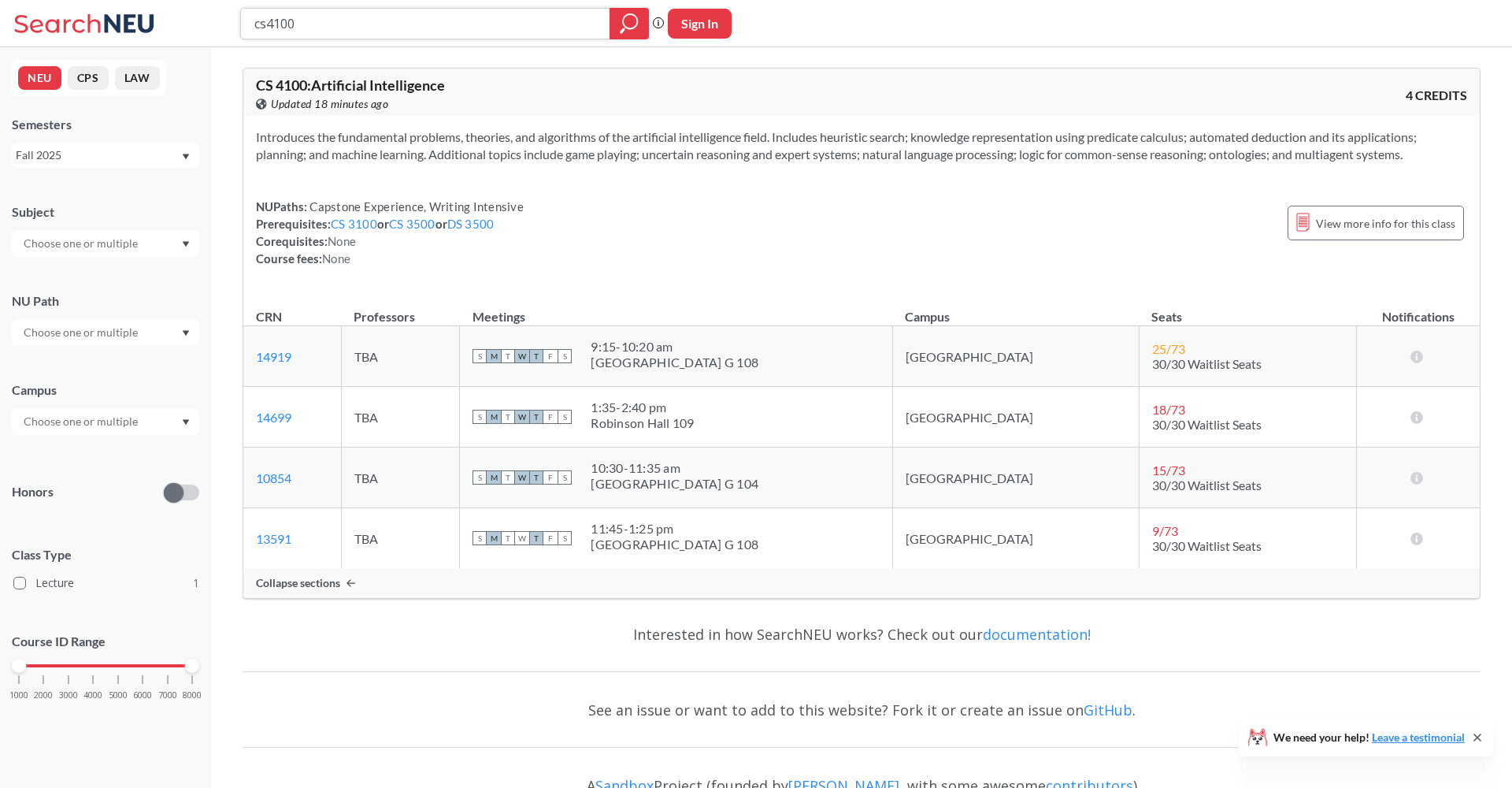
drag, startPoint x: 407, startPoint y: 24, endPoint x: 139, endPoint y: -2, distance: 269.3
click at [139, 0] on html "cs4100 Phrase search guarantees the exact search appears in the results. Ex. If…" at bounding box center [756, 394] width 1512 height 788
type input "chem231"
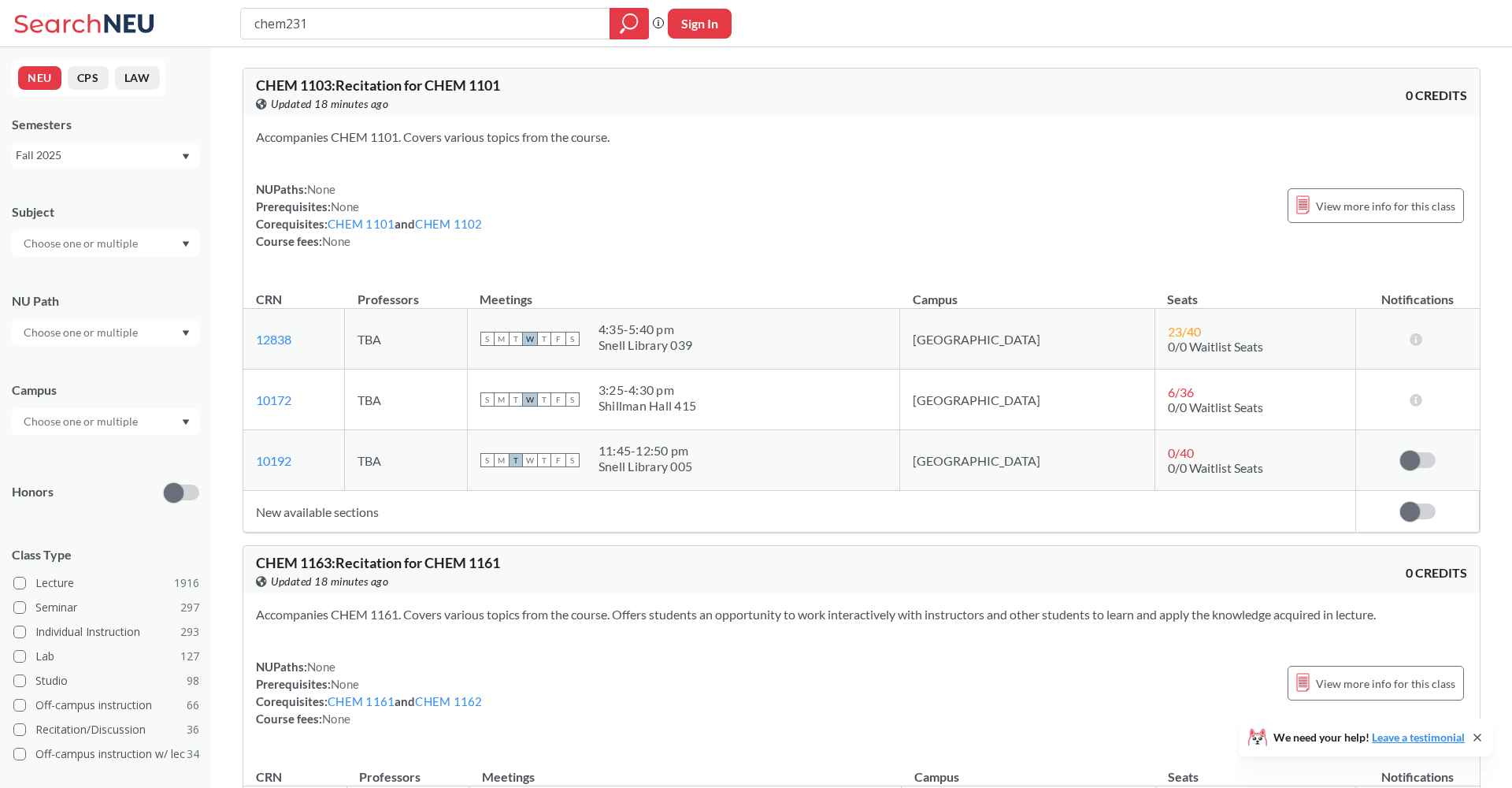
click at [349, 28] on input "chem231" at bounding box center [425, 24] width 345 height 27
type input "chem2311"
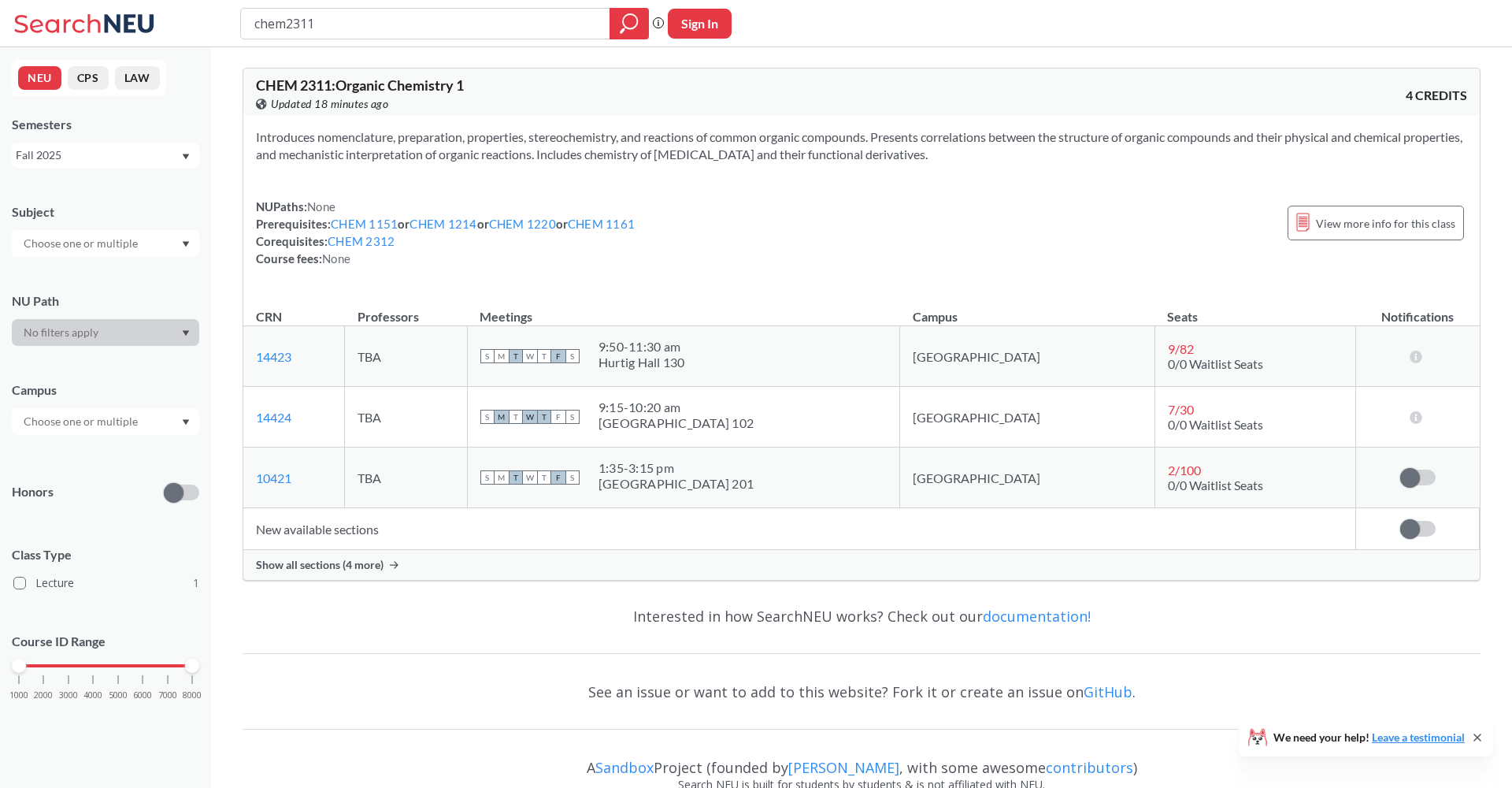
click at [366, 563] on span "Show all sections (4 more)" at bounding box center [319, 565] width 127 height 14
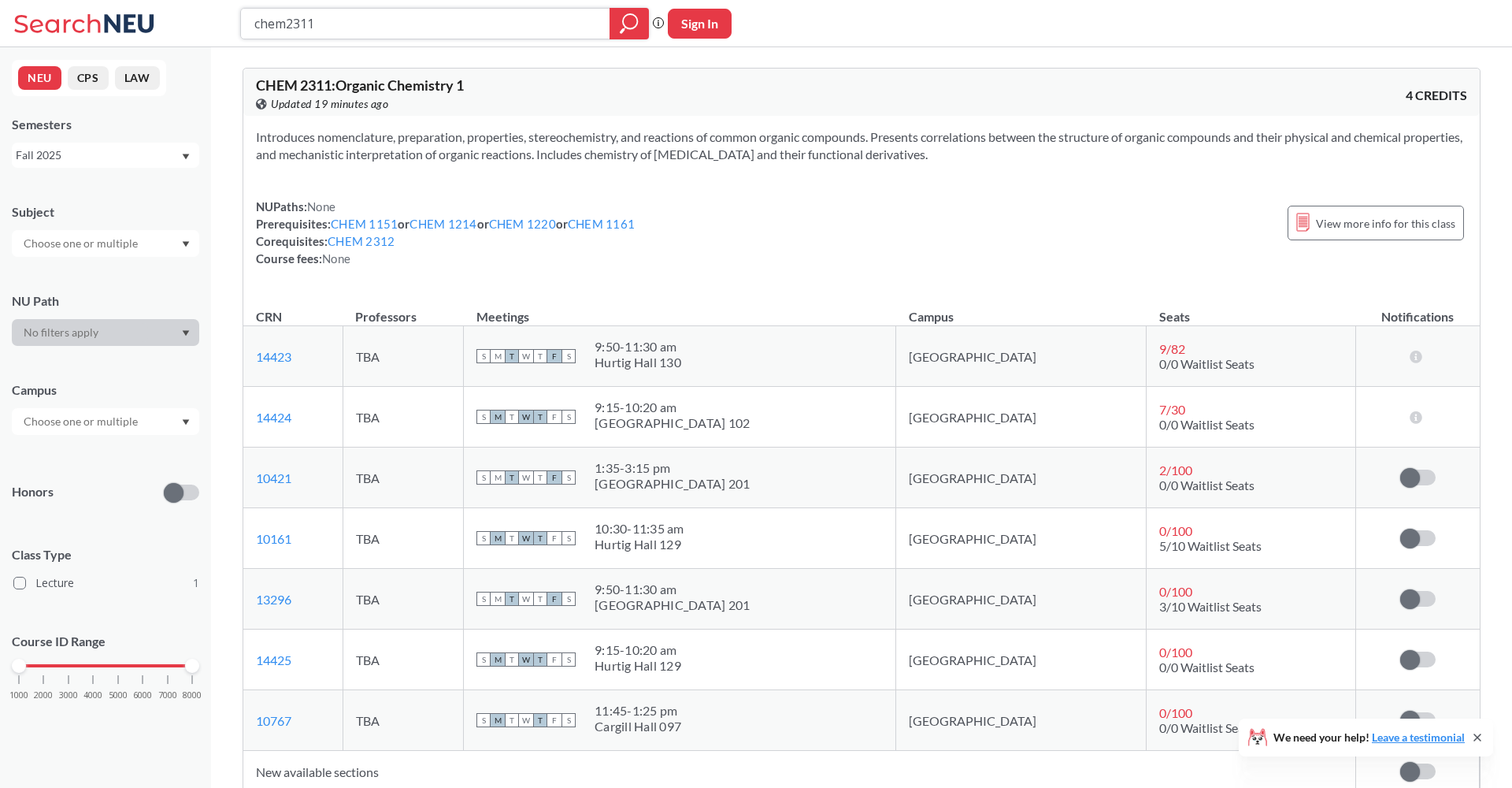
drag, startPoint x: 341, startPoint y: 33, endPoint x: 149, endPoint y: 33, distance: 192.0
click at [149, 33] on div "chem2311 Phrase search guarantees the exact search appears in the results. Ex. …" at bounding box center [756, 24] width 1512 height 47
drag, startPoint x: 364, startPoint y: 30, endPoint x: 132, endPoint y: 25, distance: 232.1
click at [136, 25] on div "chem2311 Phrase search guarantees the exact search appears in the results. Ex. …" at bounding box center [756, 24] width 1512 height 47
type input "artificial intelligenec"
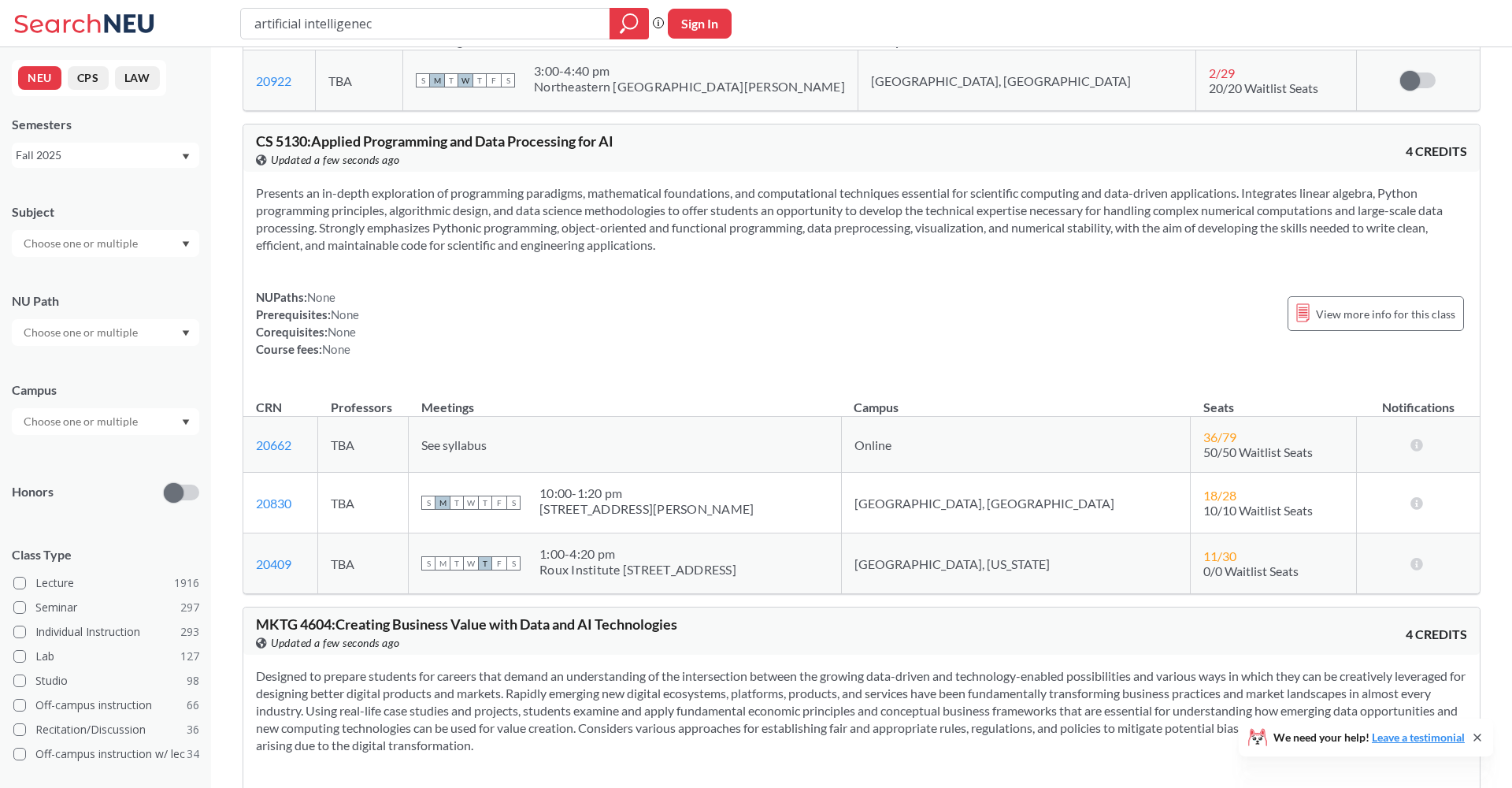
scroll to position [8442, 0]
click at [487, 450] on span "See syllabus" at bounding box center [454, 445] width 66 height 15
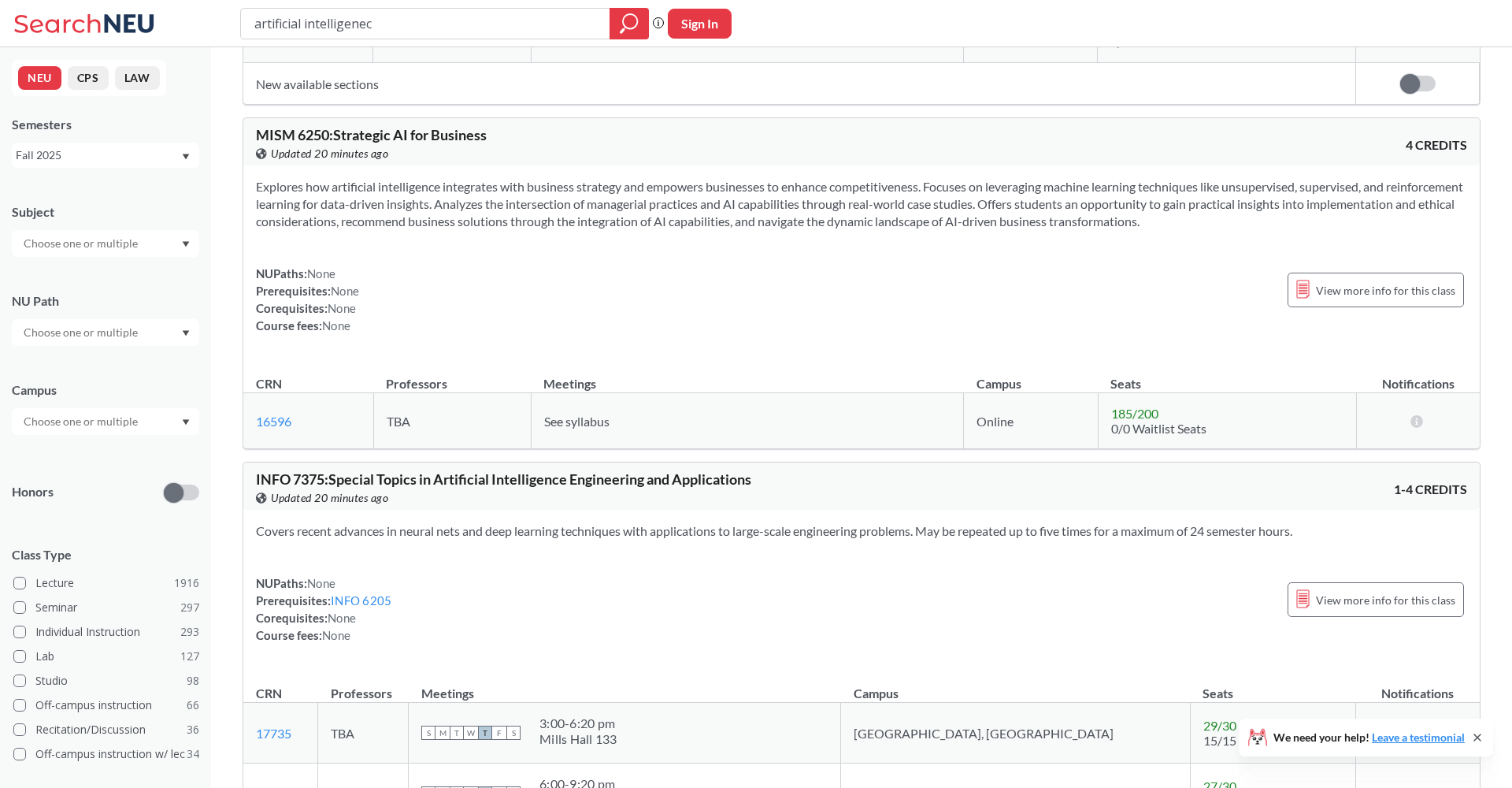
scroll to position [4749, 0]
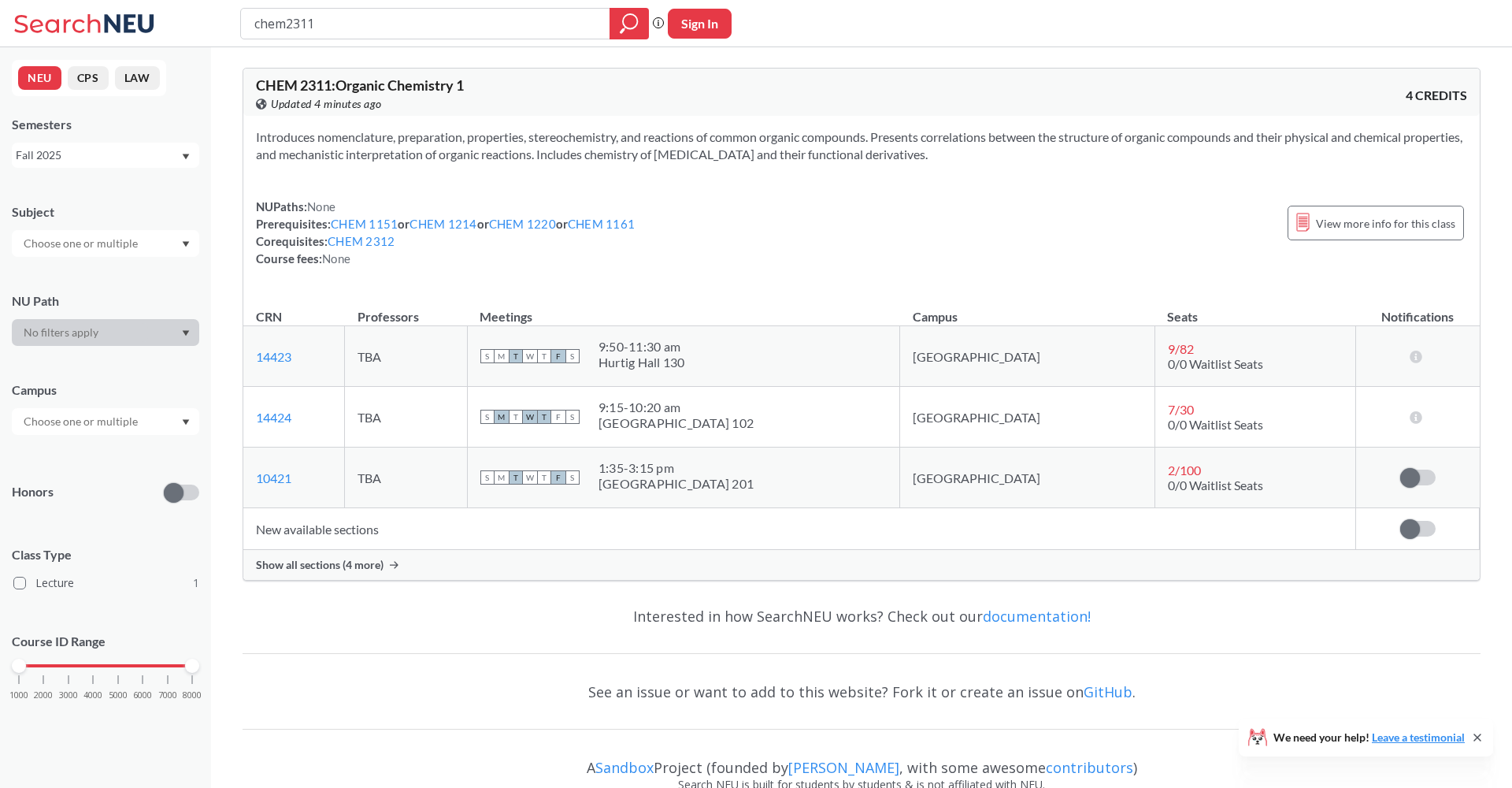
drag, startPoint x: 387, startPoint y: 14, endPoint x: 137, endPoint y: 14, distance: 250.0
click at [141, 14] on div "chem2311 Phrase search guarantees the exact search appears in the results. Ex. …" at bounding box center [756, 24] width 1512 height 47
drag, startPoint x: 326, startPoint y: 23, endPoint x: 153, endPoint y: -5, distance: 175.3
click at [153, 0] on html "chem2311 Phrase search guarantees the exact search appears in the results. Ex. …" at bounding box center [756, 394] width 1512 height 788
type input "AI"
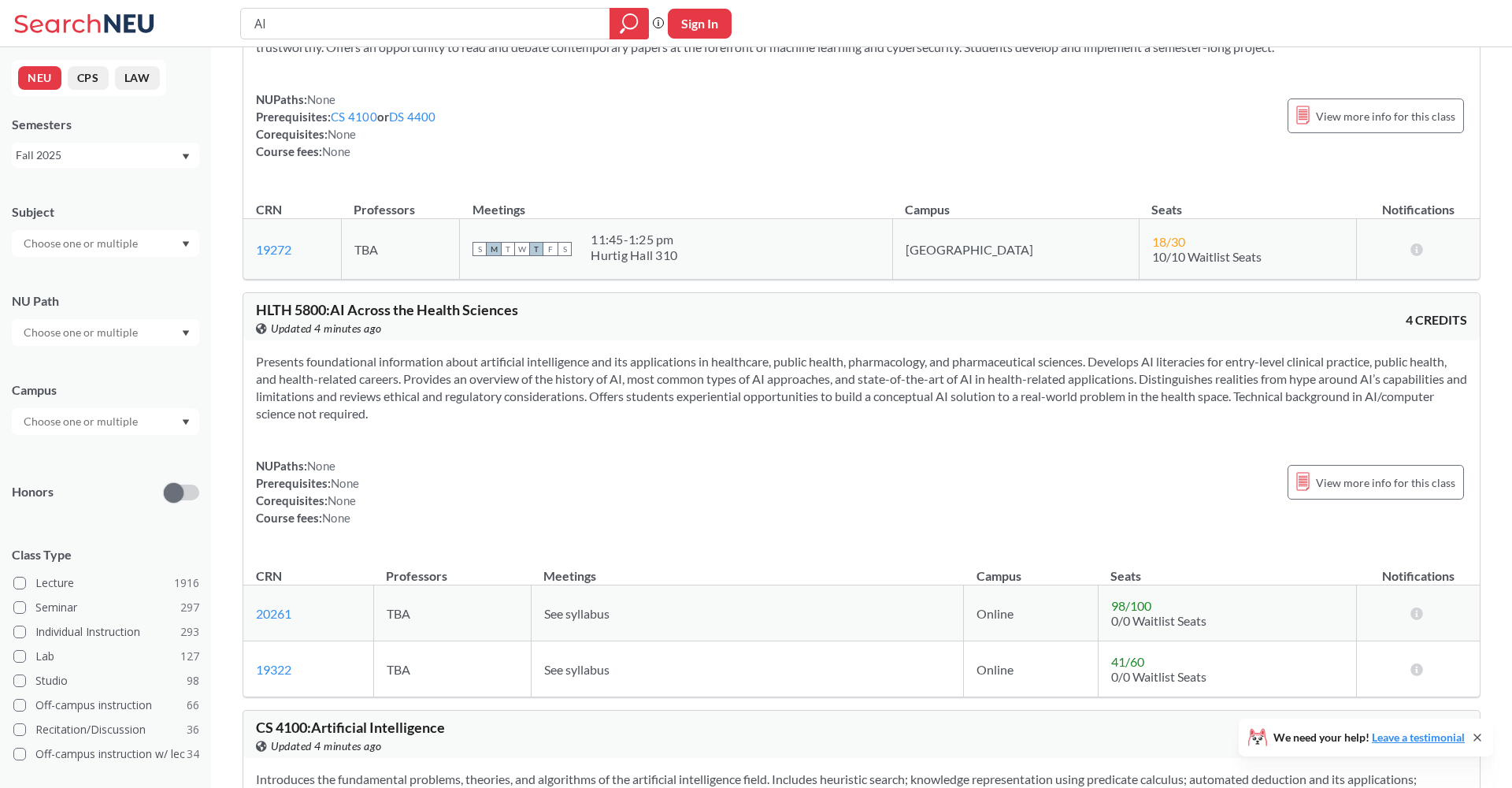
scroll to position [1754, 0]
drag, startPoint x: 328, startPoint y: 305, endPoint x: 244, endPoint y: 304, distance: 84.0
click at [244, 304] on div "HLTH 5800 : AI Across the Health Sciences View this course on Banner. Updated 4…" at bounding box center [862, 316] width 1237 height 47
copy span "HLTH 5800"
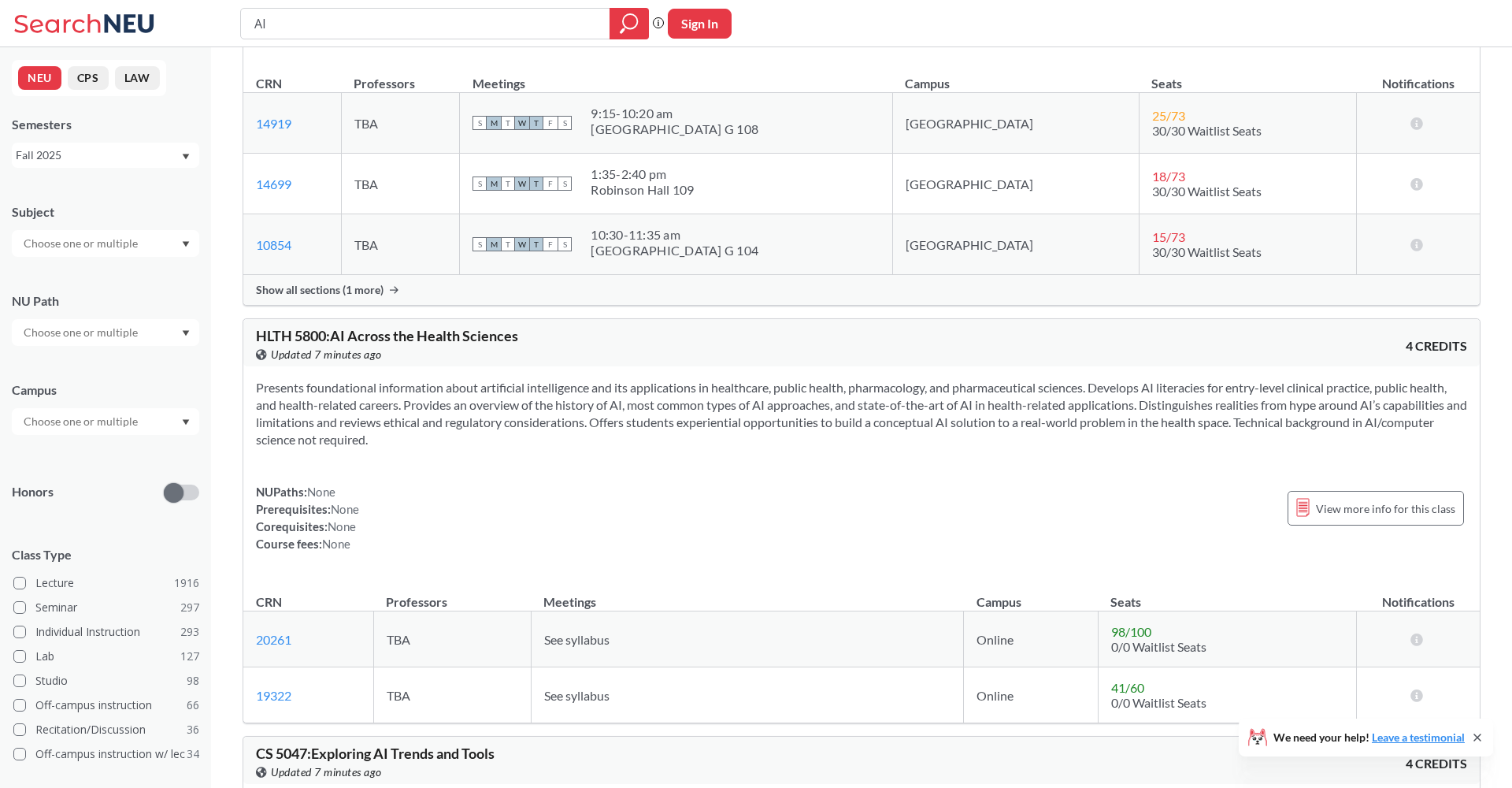
scroll to position [1940, 0]
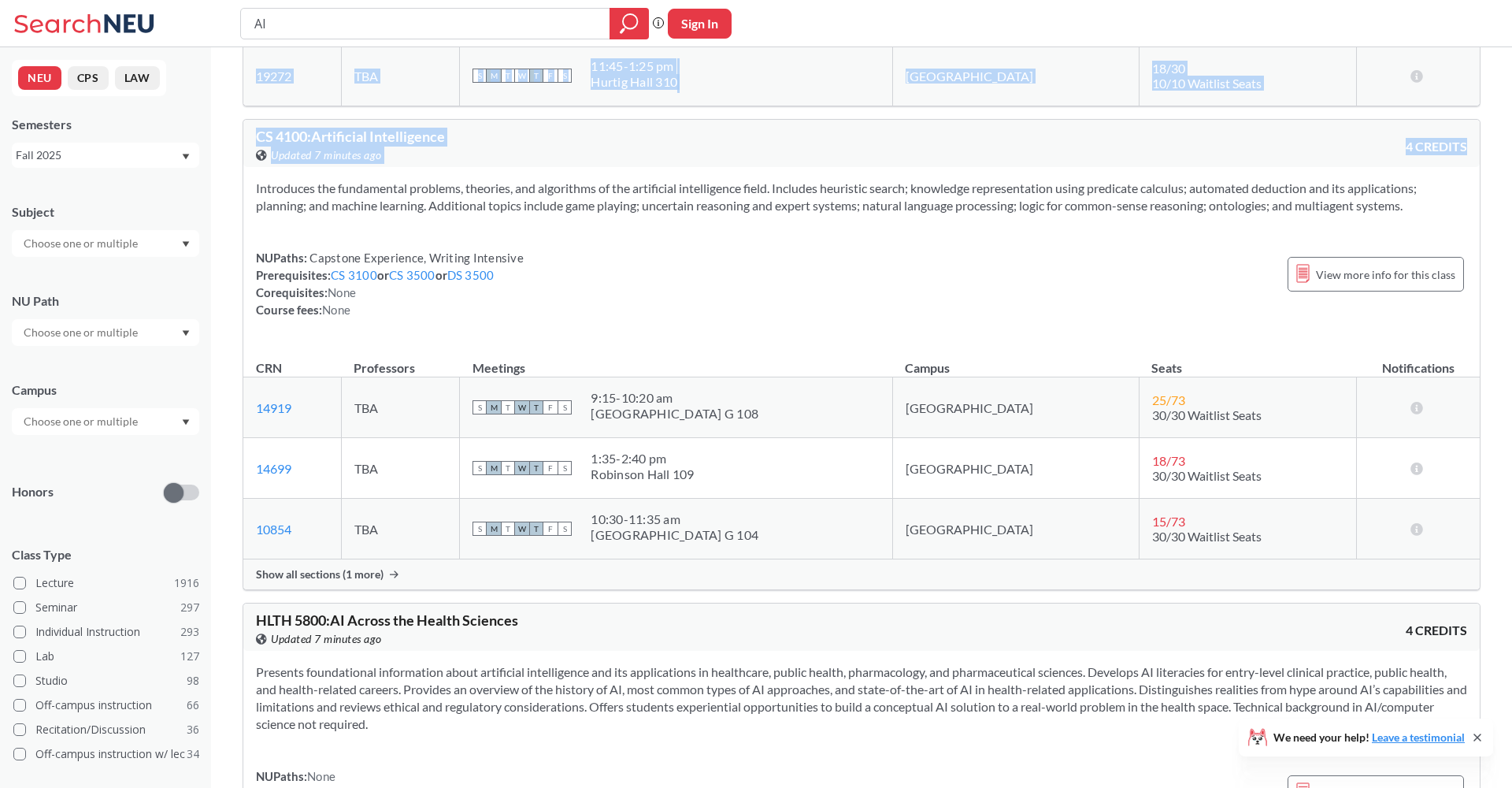
drag, startPoint x: 1506, startPoint y: 145, endPoint x: 1495, endPoint y: -5, distance: 150.4
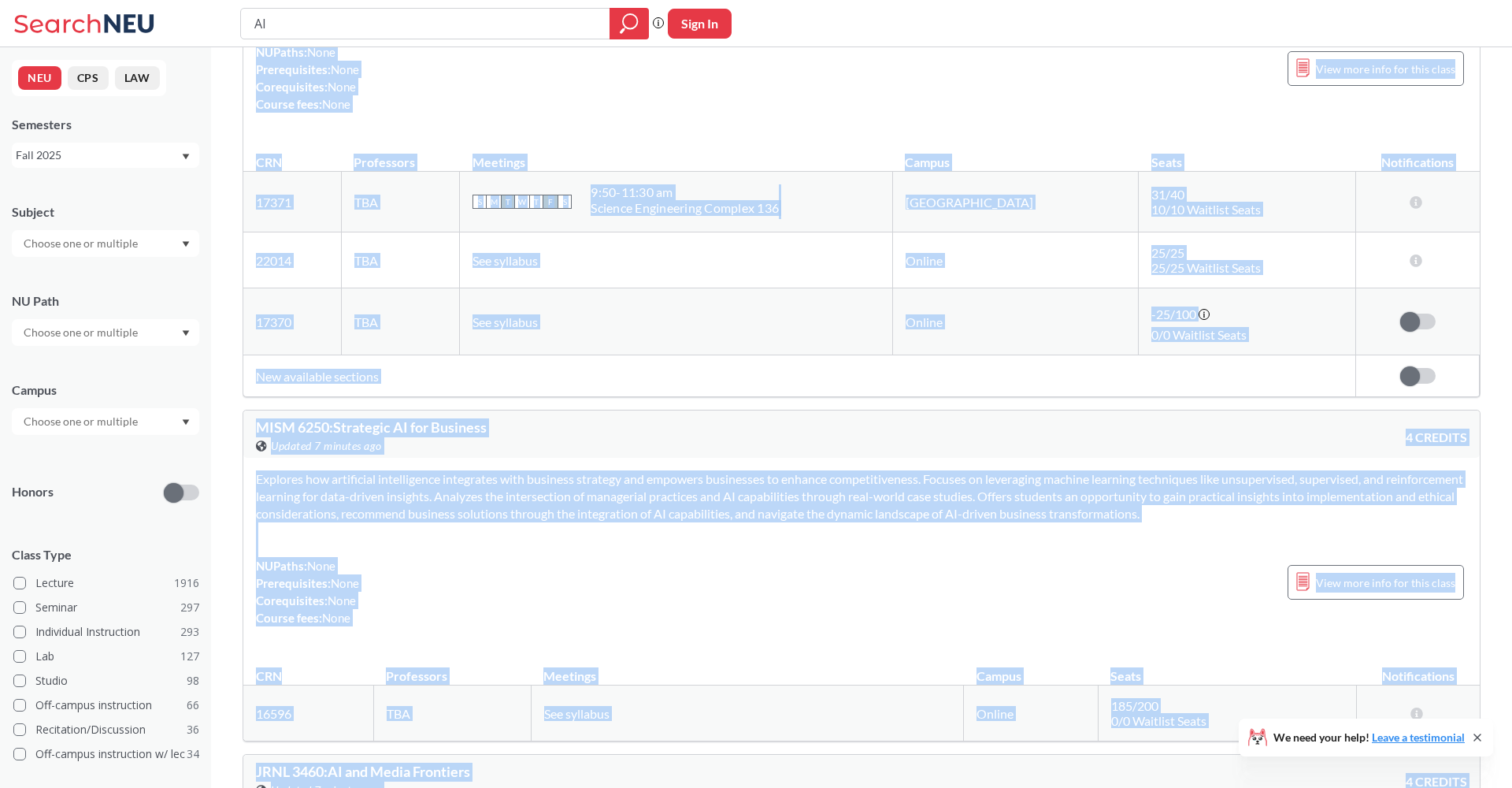
scroll to position [0, 0]
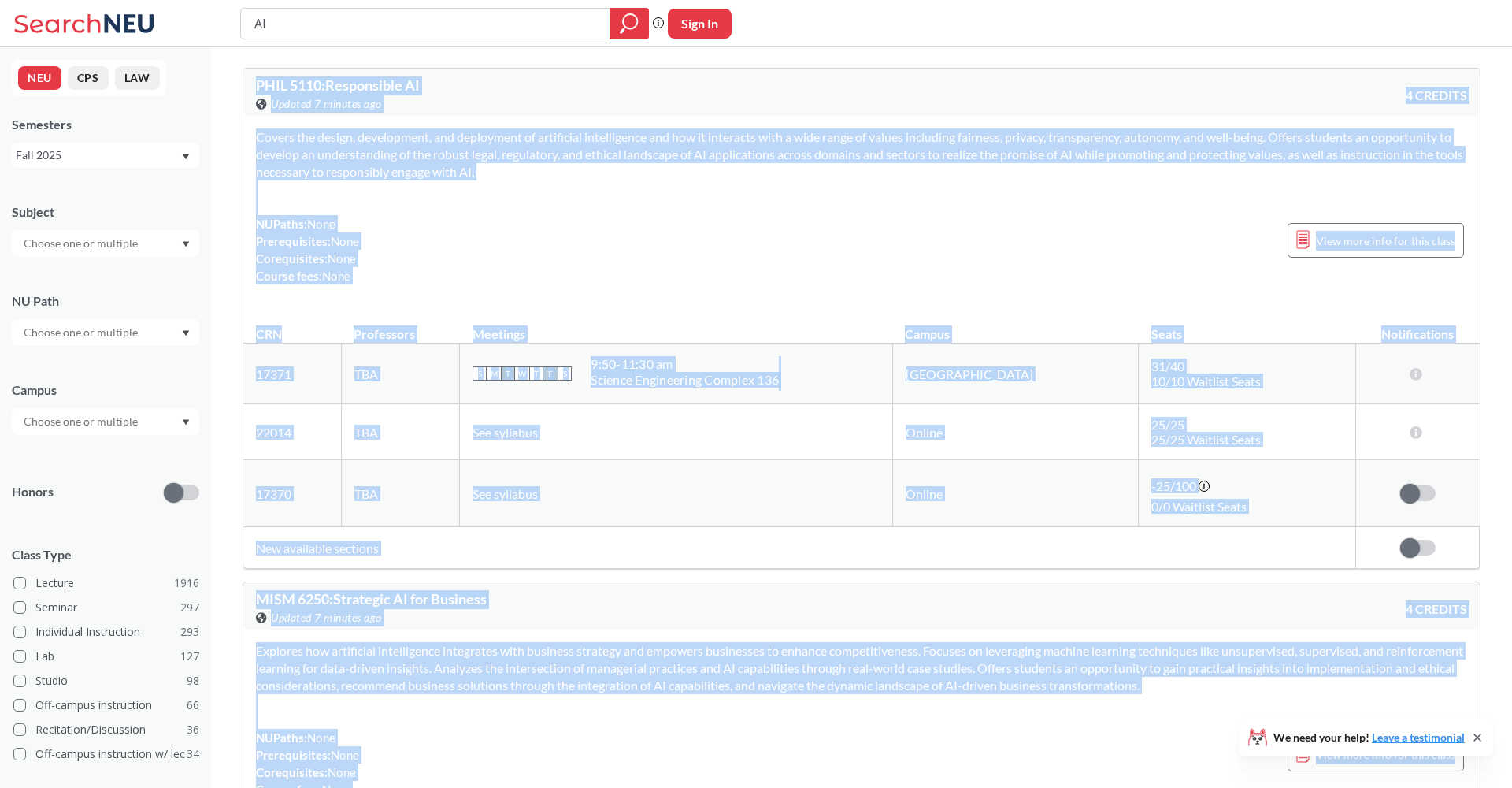
click at [1344, 107] on div "PHIL 5110 : Responsible AI View this course on Banner. Updated 7 minutes ago 4 …" at bounding box center [862, 92] width 1237 height 47
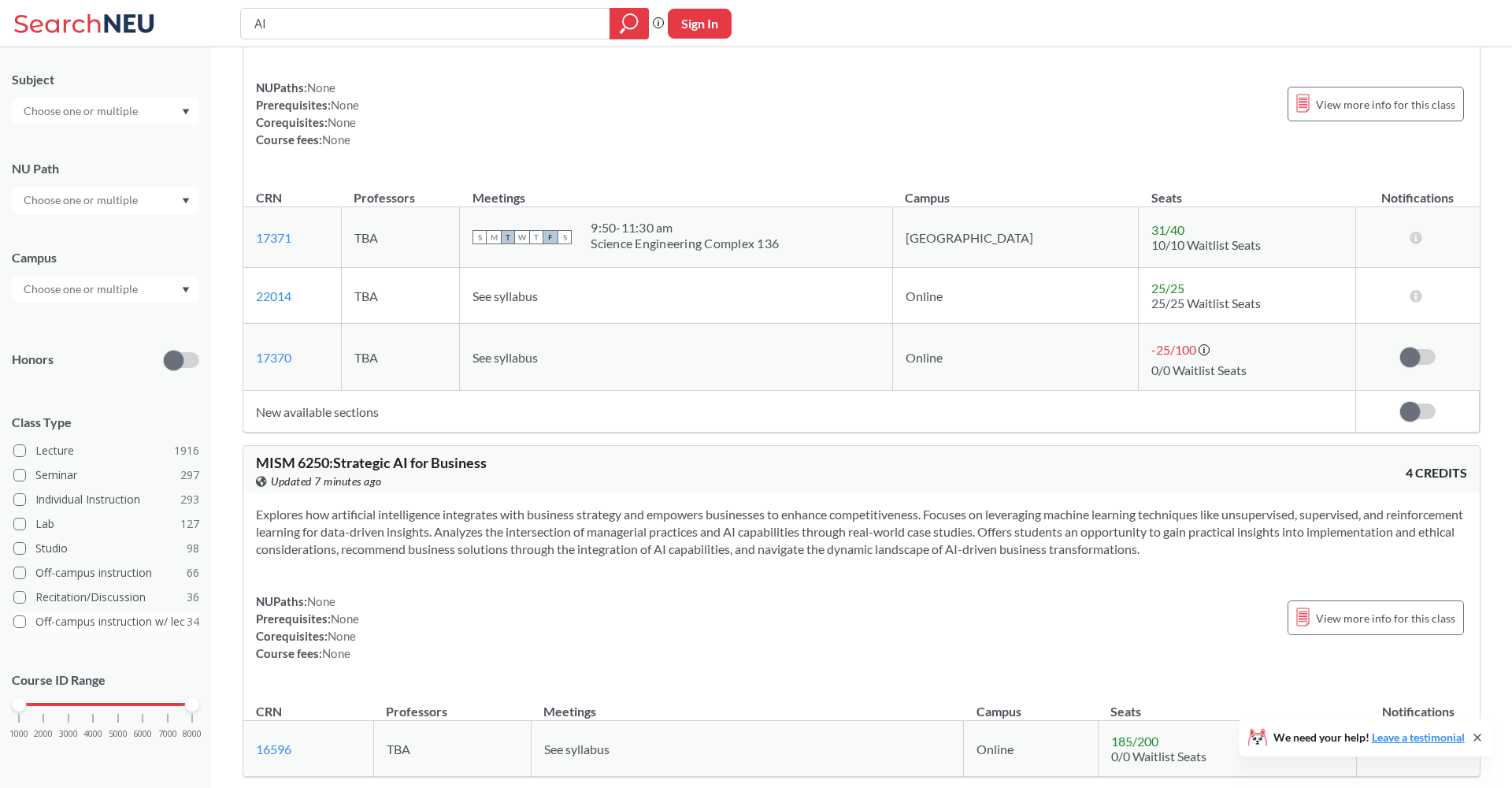
scroll to position [145, 0]
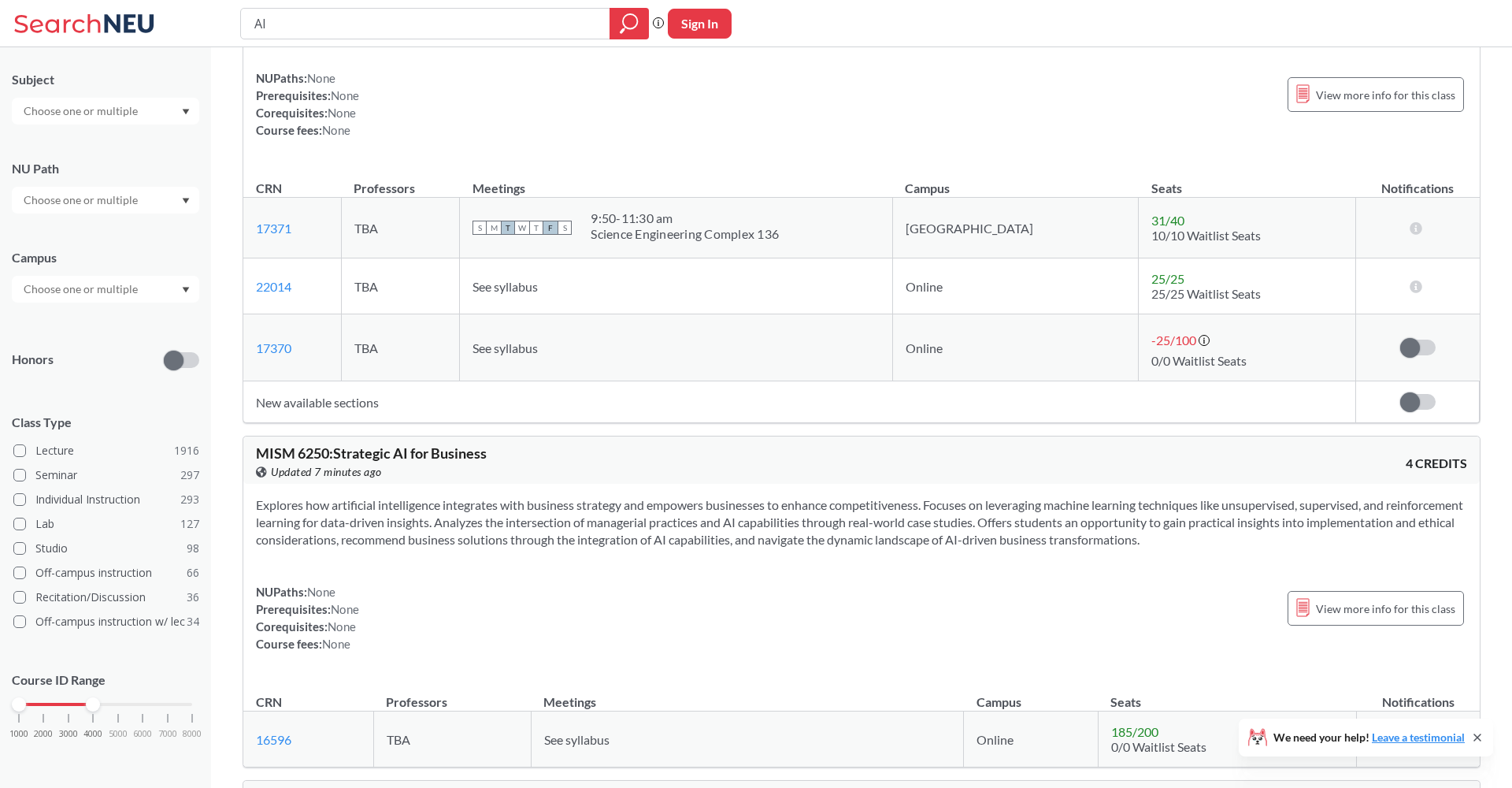
drag, startPoint x: 189, startPoint y: 703, endPoint x: 87, endPoint y: 703, distance: 102.0
click at [87, 703] on div at bounding box center [93, 704] width 14 height 14
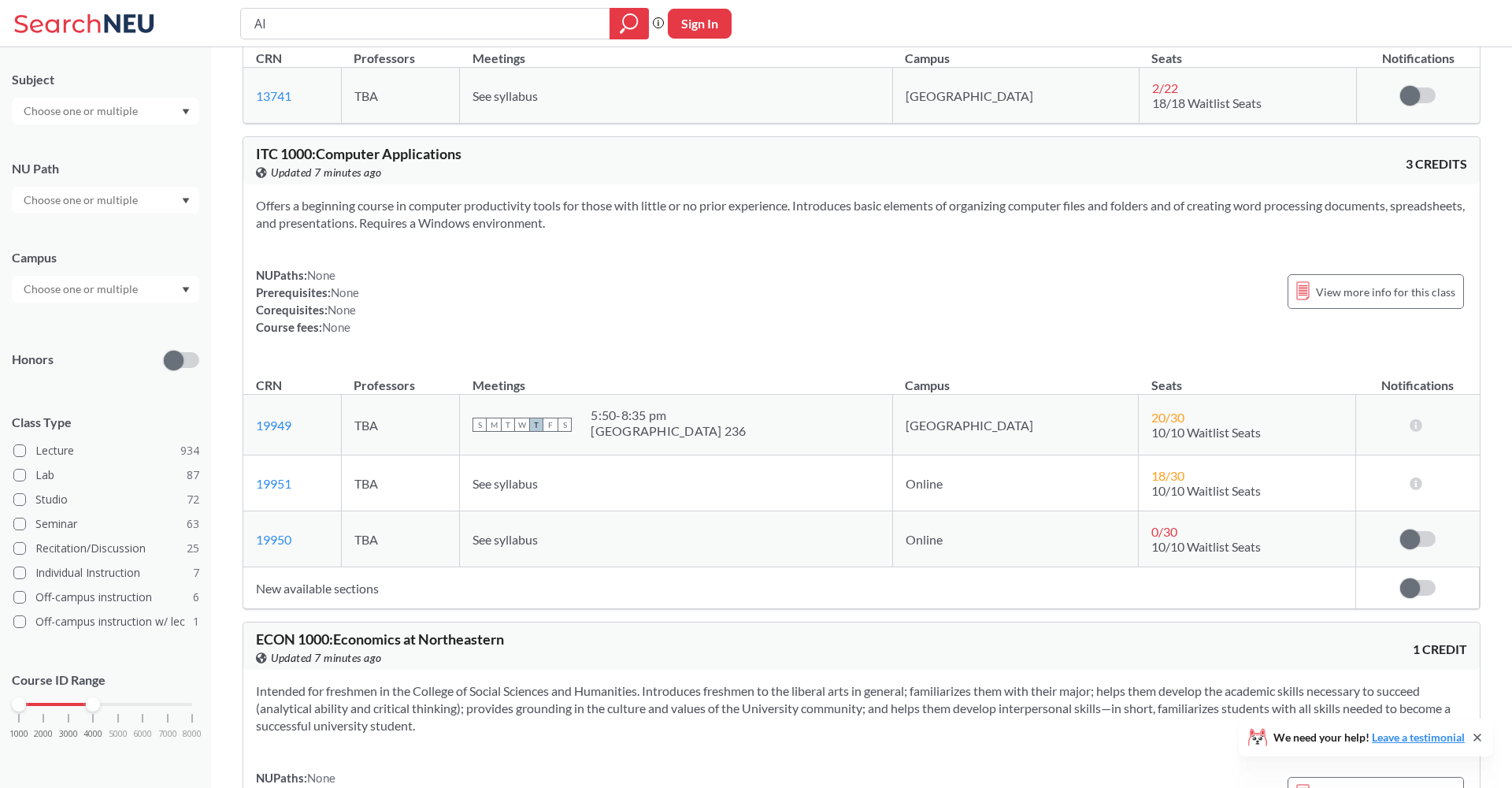
scroll to position [2448, 0]
click at [117, 703] on div "1000 2000 3000 4000 5000 6000 7000 8000" at bounding box center [105, 704] width 173 height 11
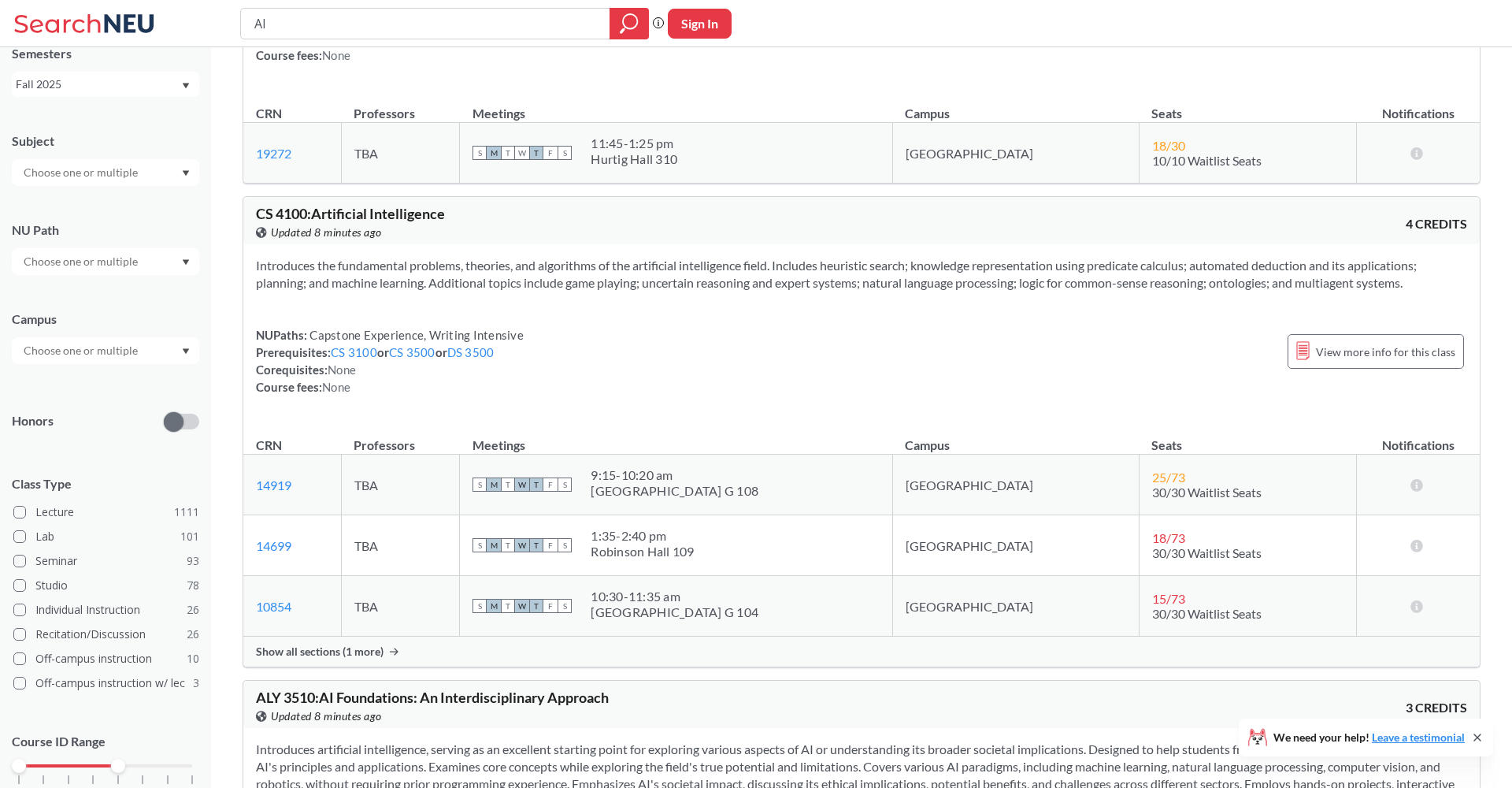
scroll to position [643, 0]
click at [362, 643] on span "Show all sections (1 more)" at bounding box center [319, 649] width 127 height 14
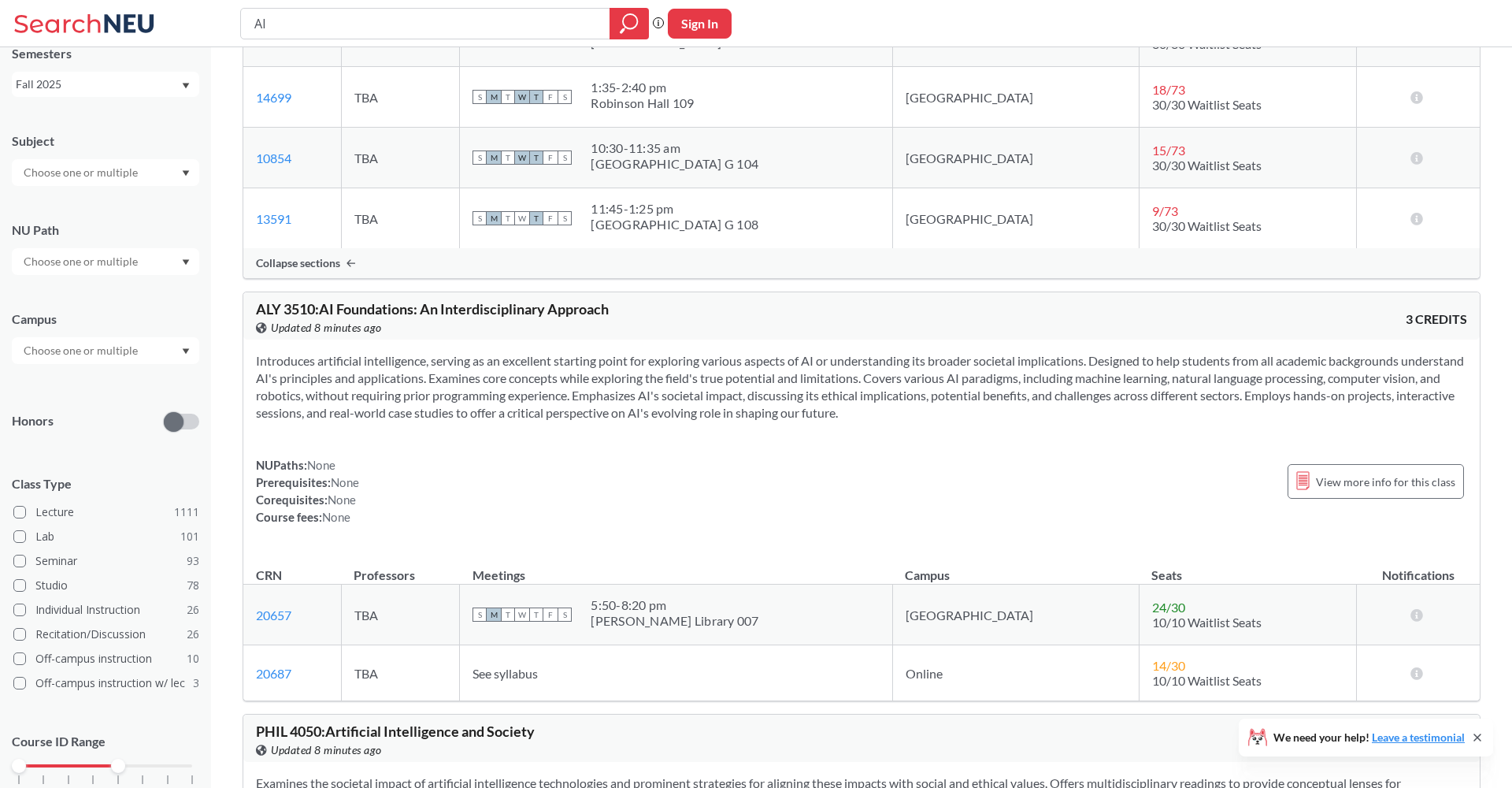
scroll to position [1128, 0]
